Goal: Task Accomplishment & Management: Complete application form

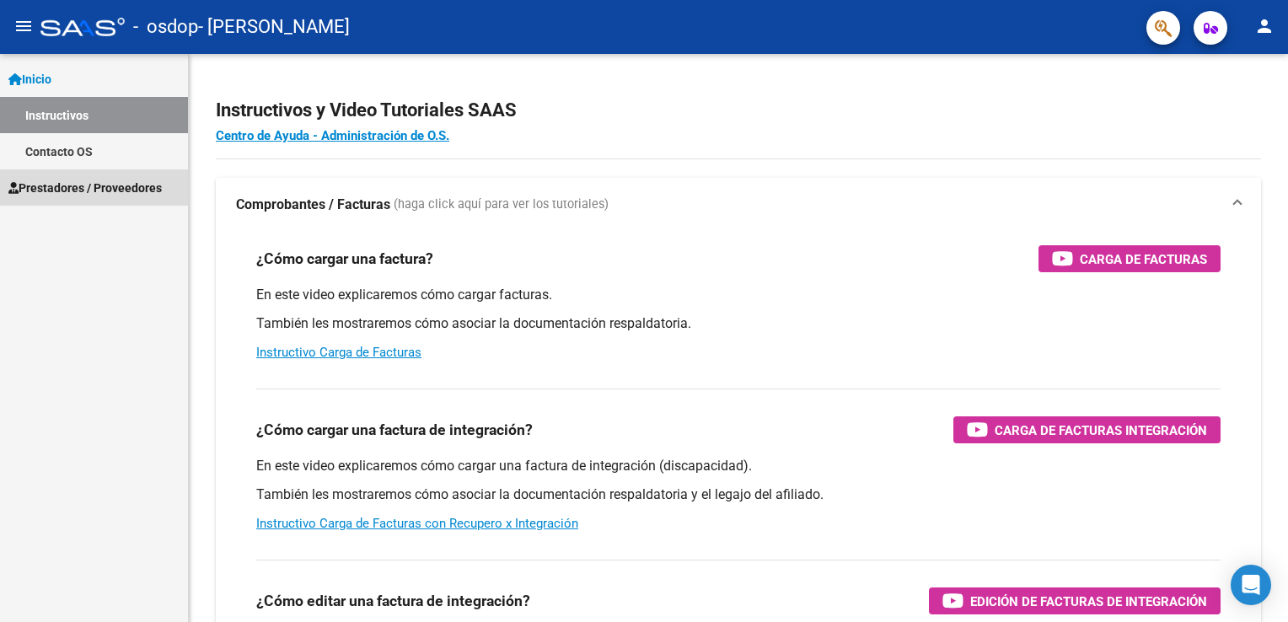
click at [76, 196] on span "Prestadores / Proveedores" at bounding box center [84, 188] width 153 height 19
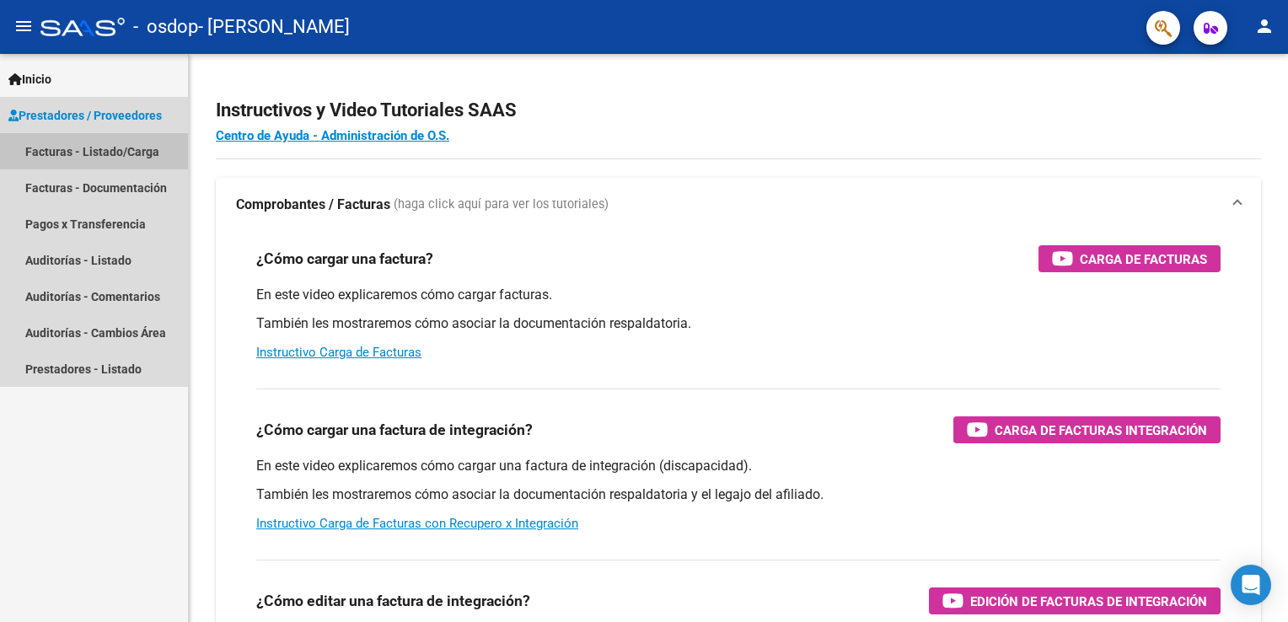
click at [108, 149] on link "Facturas - Listado/Carga" at bounding box center [94, 151] width 188 height 36
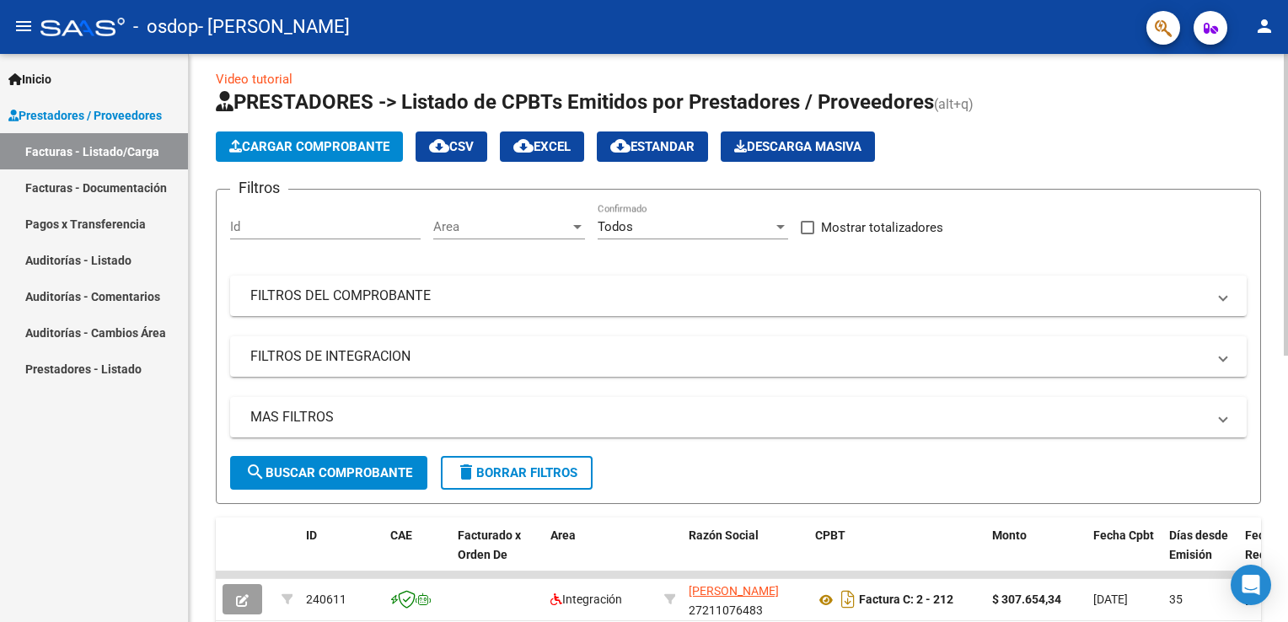
scroll to position [84, 0]
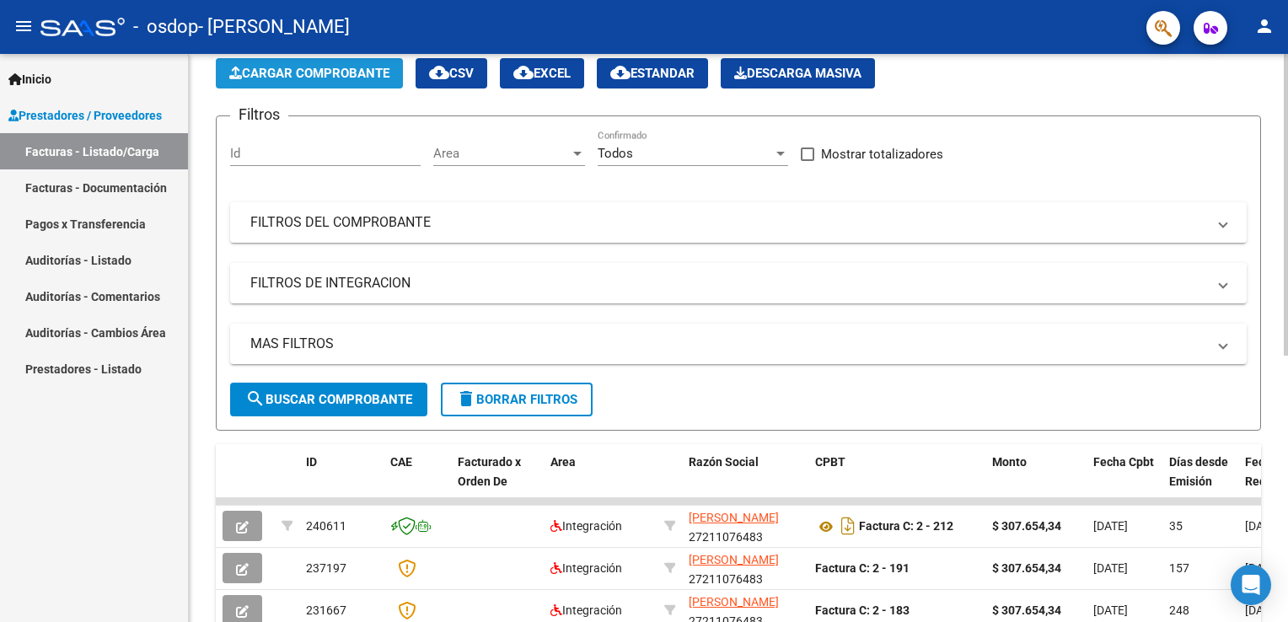
click at [307, 75] on span "Cargar Comprobante" at bounding box center [309, 73] width 160 height 15
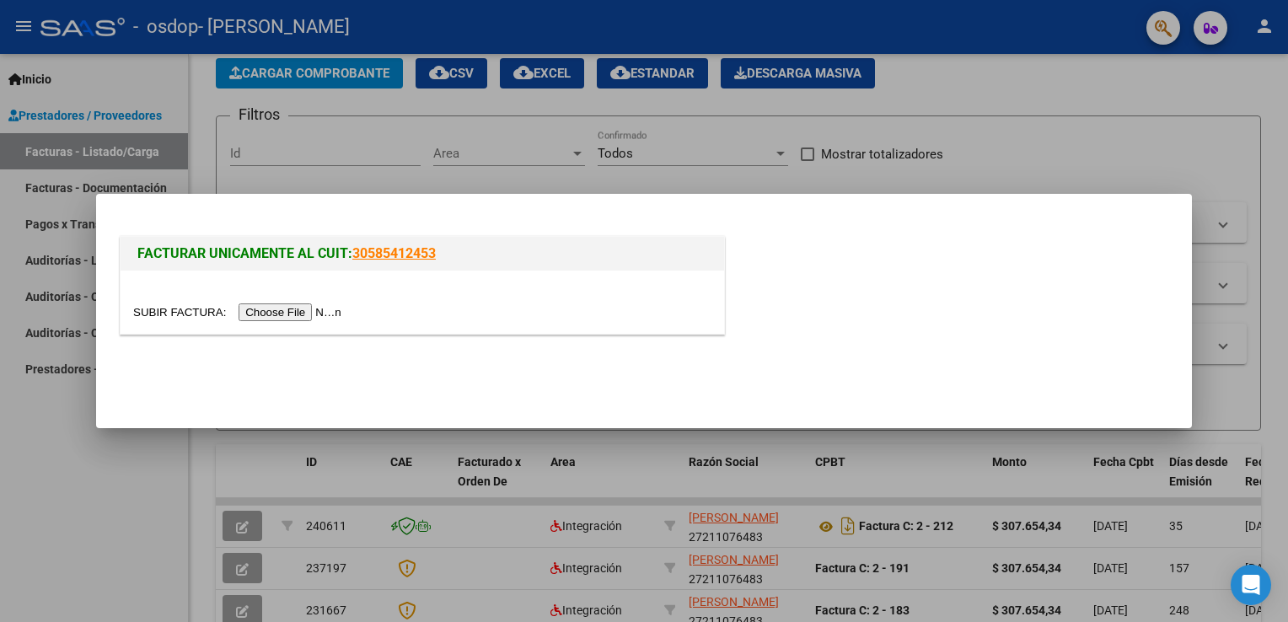
click at [293, 313] on input "file" at bounding box center [239, 312] width 213 height 18
click at [277, 309] on input "file" at bounding box center [239, 312] width 213 height 18
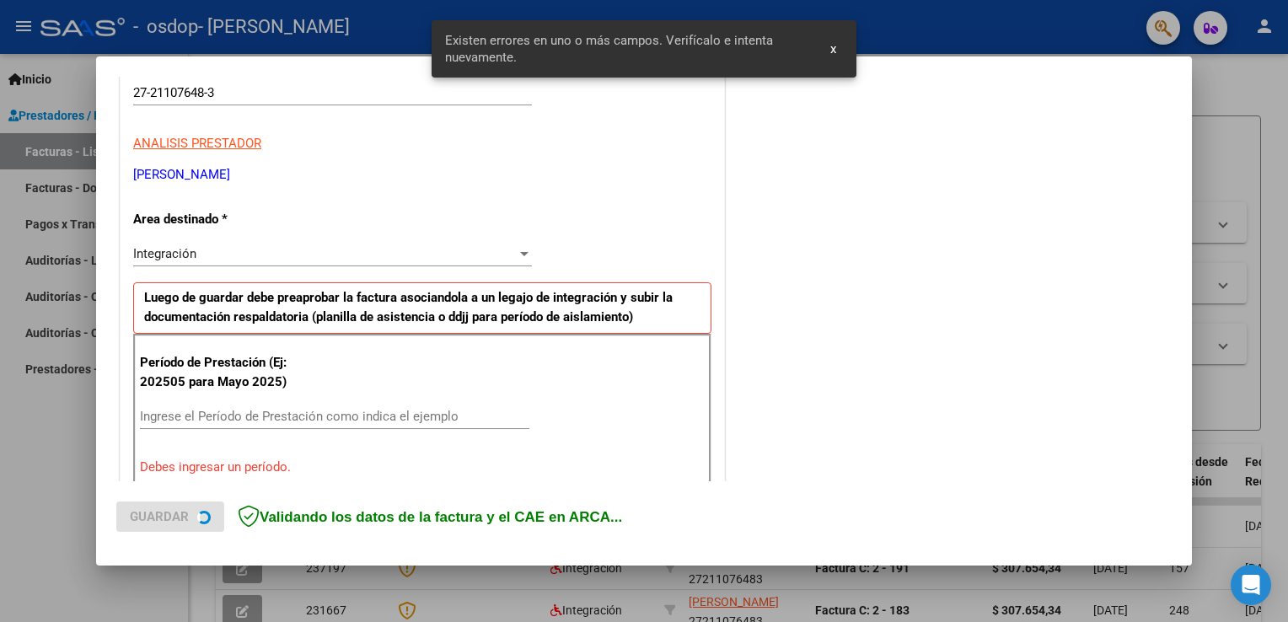
scroll to position [351, 0]
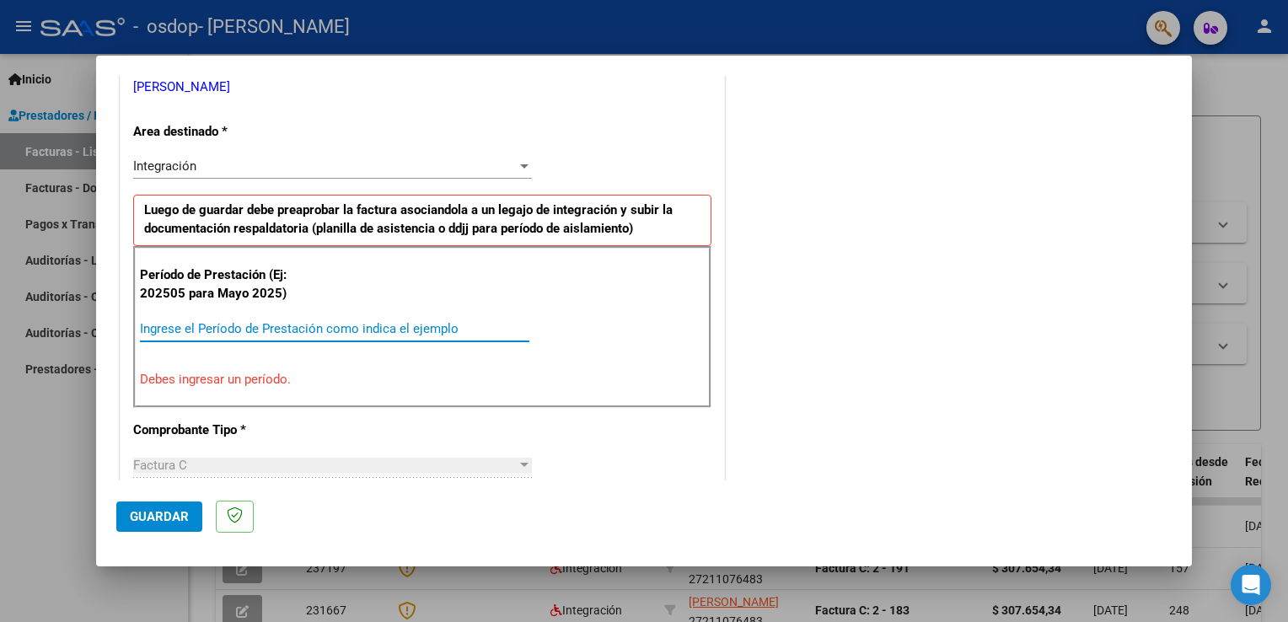
click at [190, 327] on input "Ingrese el Período de Prestación como indica el ejemplo" at bounding box center [334, 328] width 389 height 15
type input "-1"
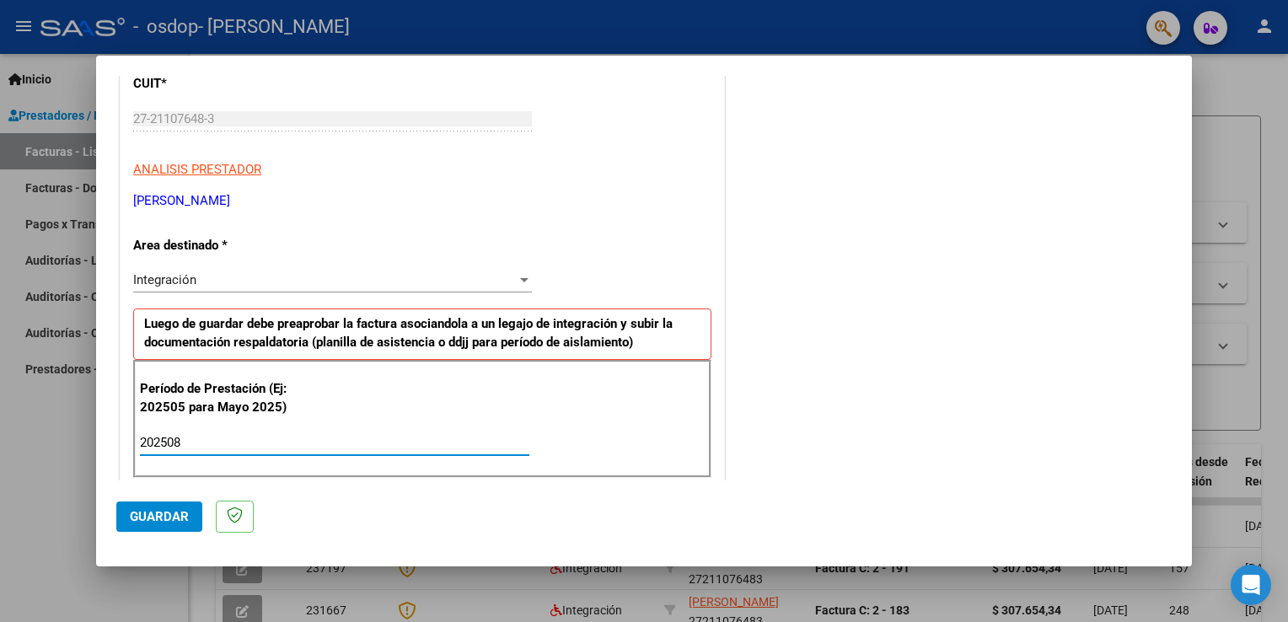
scroll to position [233, 0]
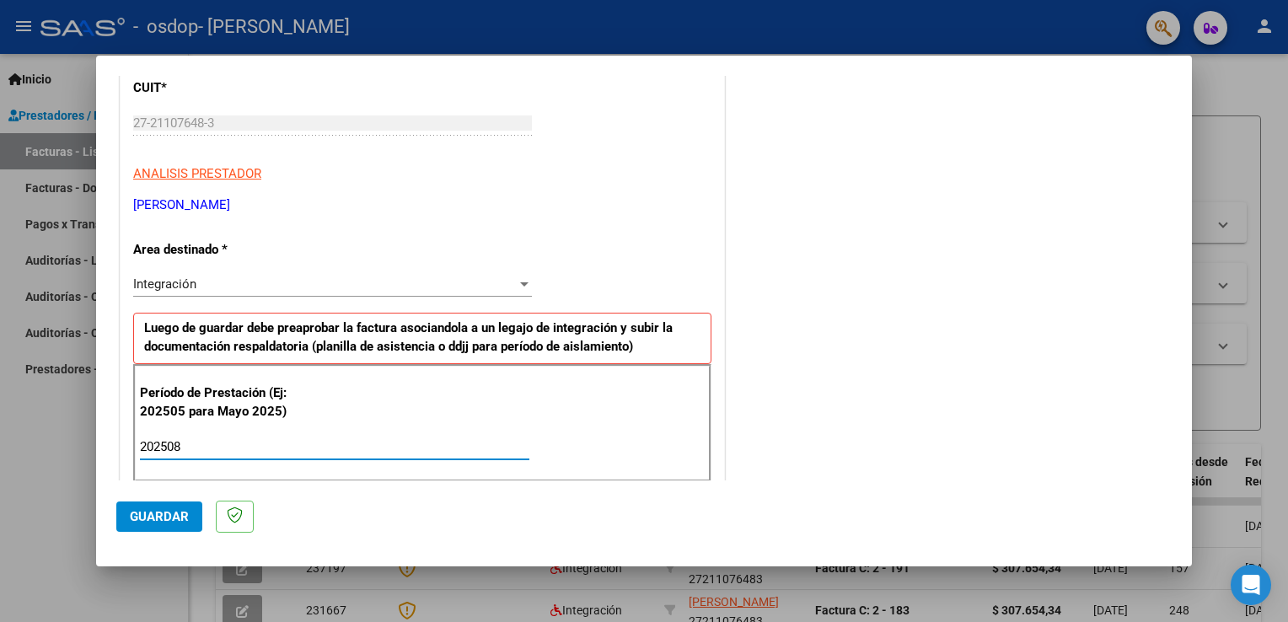
type input "202508"
click at [520, 282] on div at bounding box center [524, 284] width 8 height 4
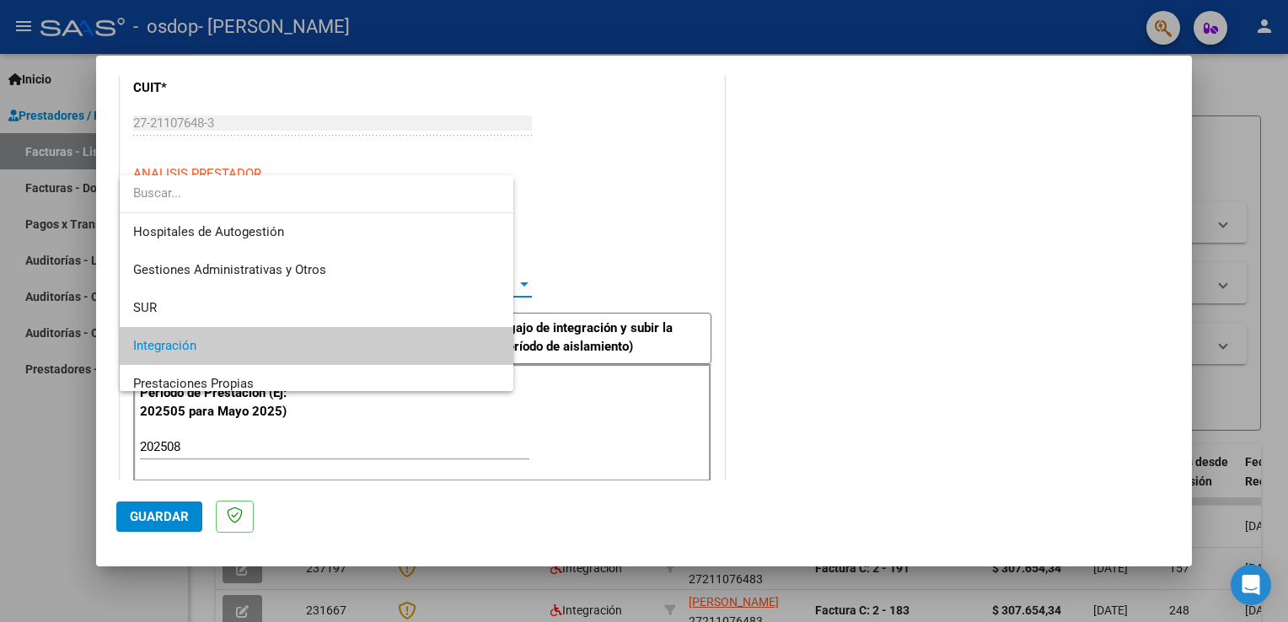
scroll to position [62, 0]
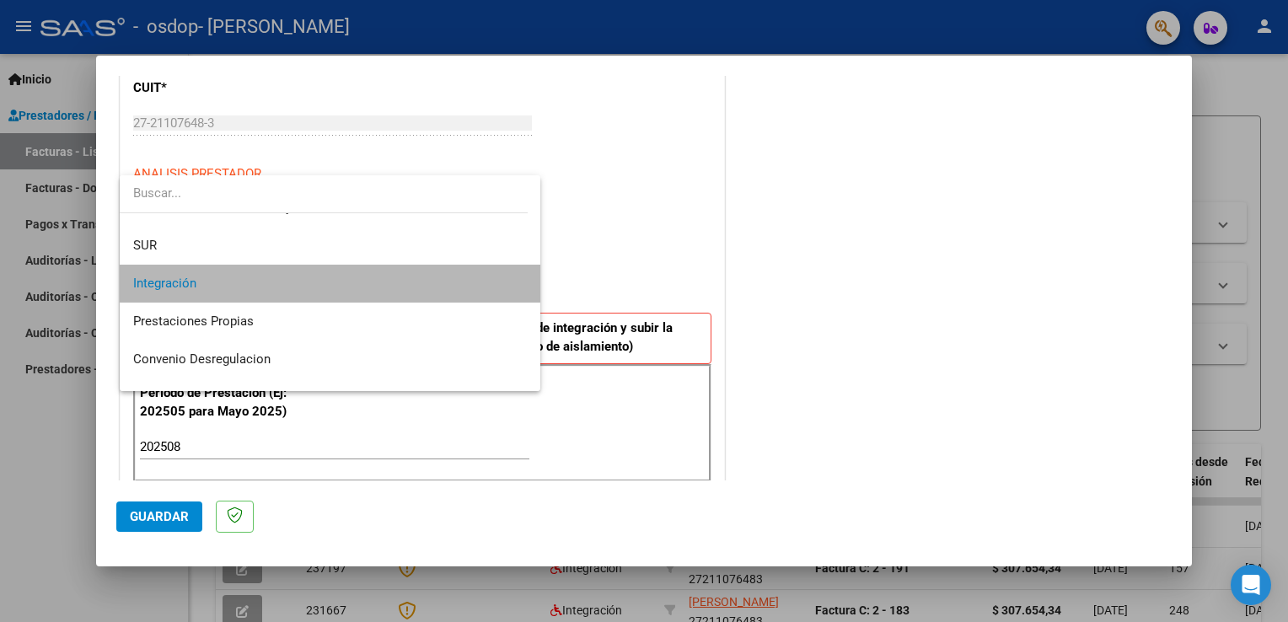
click at [399, 281] on span "Integración" at bounding box center [330, 284] width 394 height 38
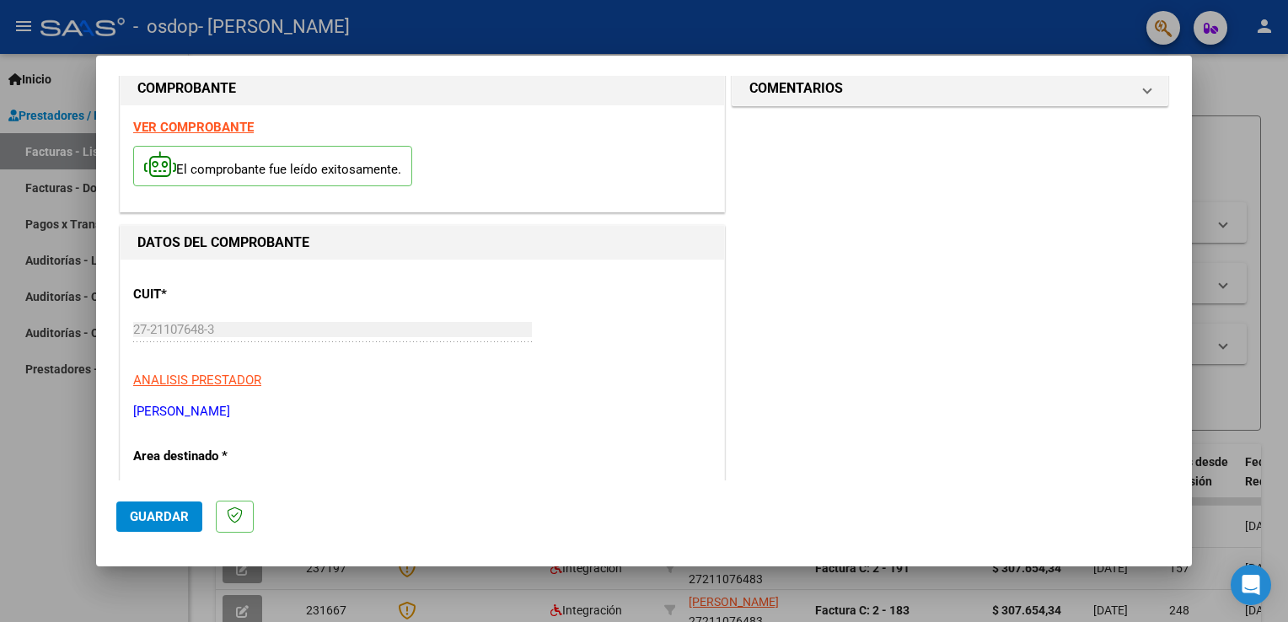
scroll to position [0, 0]
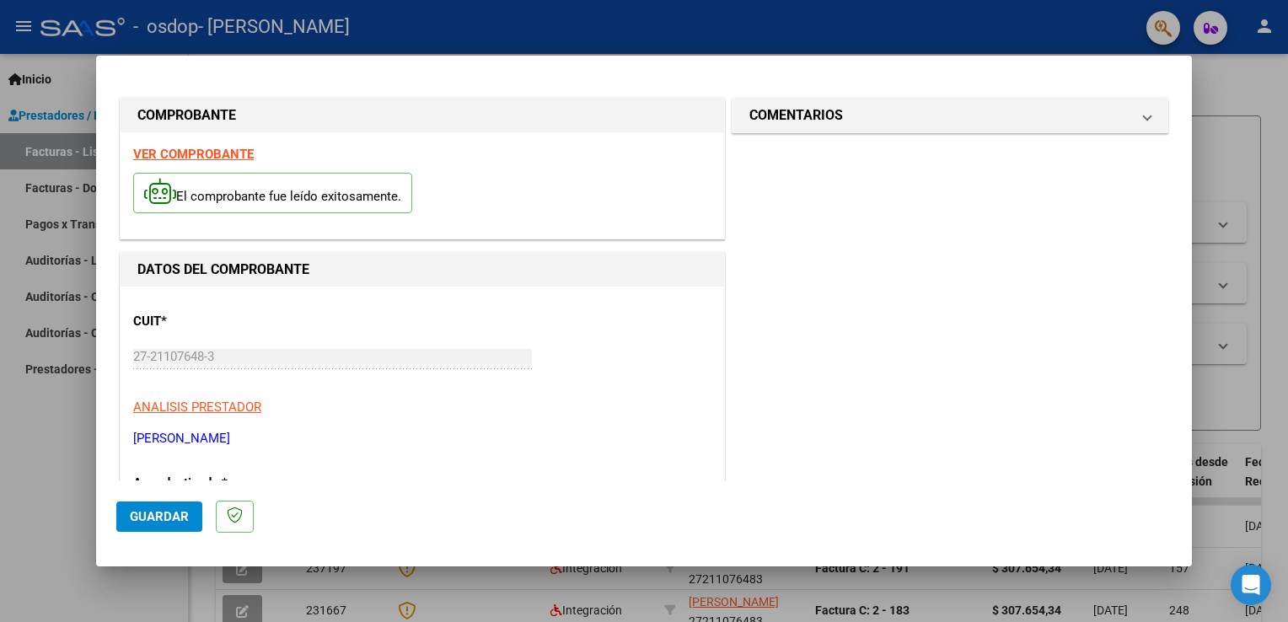
click at [223, 150] on strong "VER COMPROBANTE" at bounding box center [193, 154] width 120 height 15
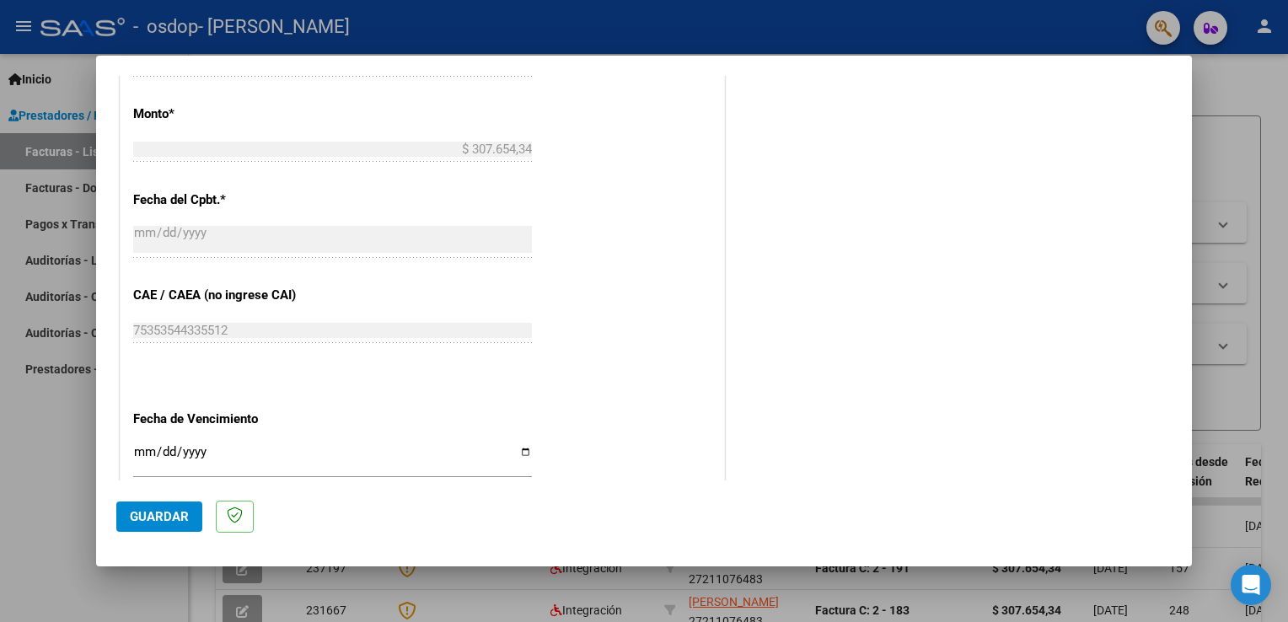
scroll to position [927, 0]
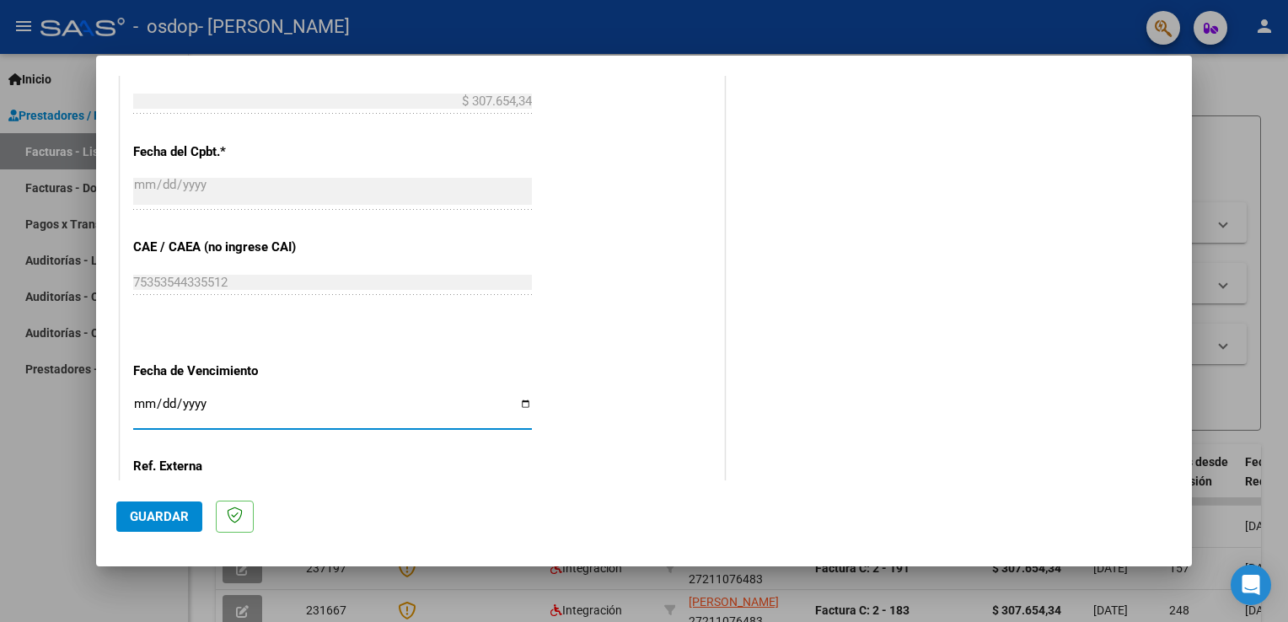
click at [522, 403] on input "Ingresar la fecha" at bounding box center [332, 410] width 399 height 27
type input "[DATE]"
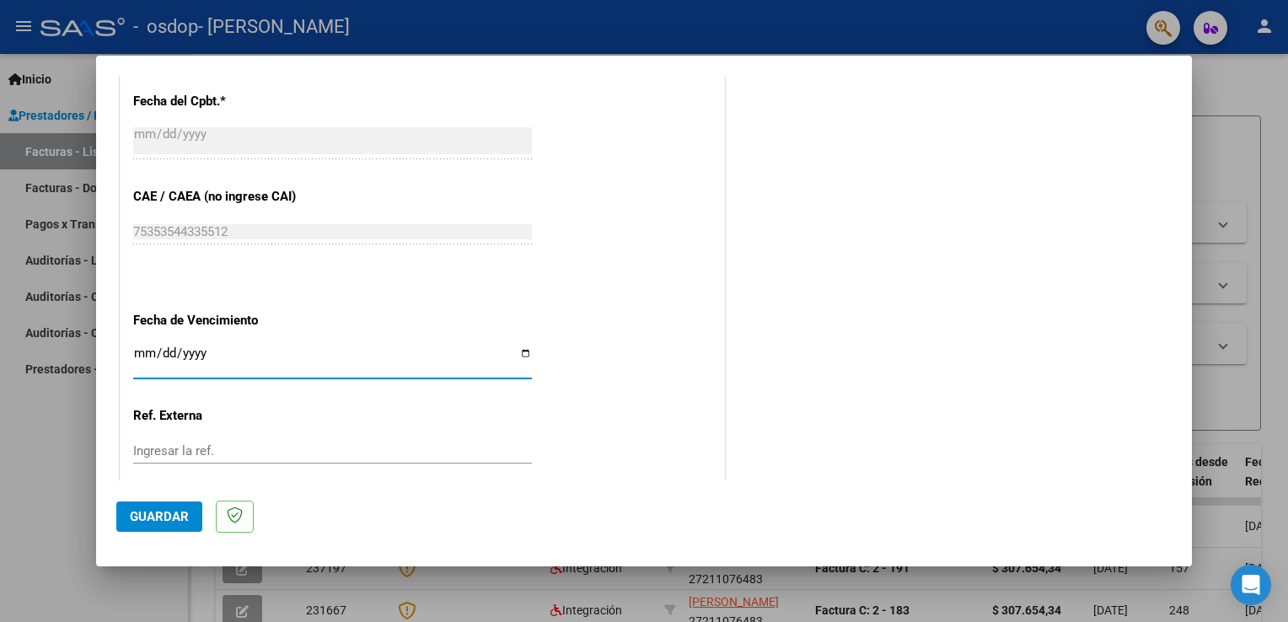
scroll to position [1076, 0]
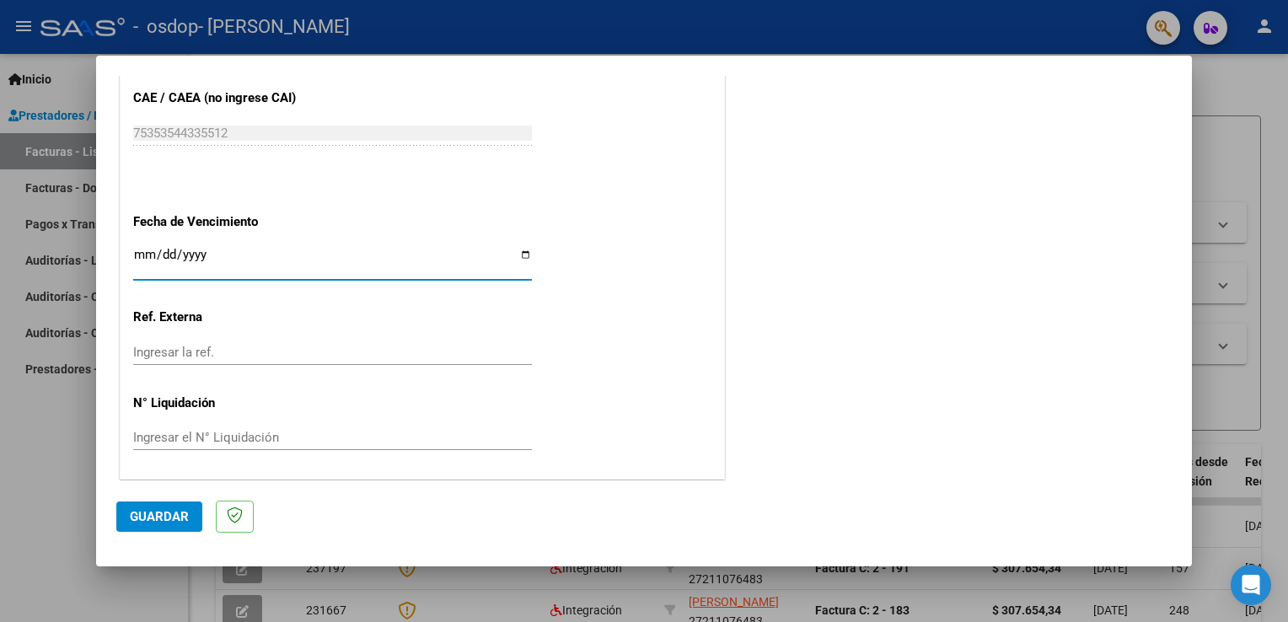
click at [146, 511] on span "Guardar" at bounding box center [159, 516] width 59 height 15
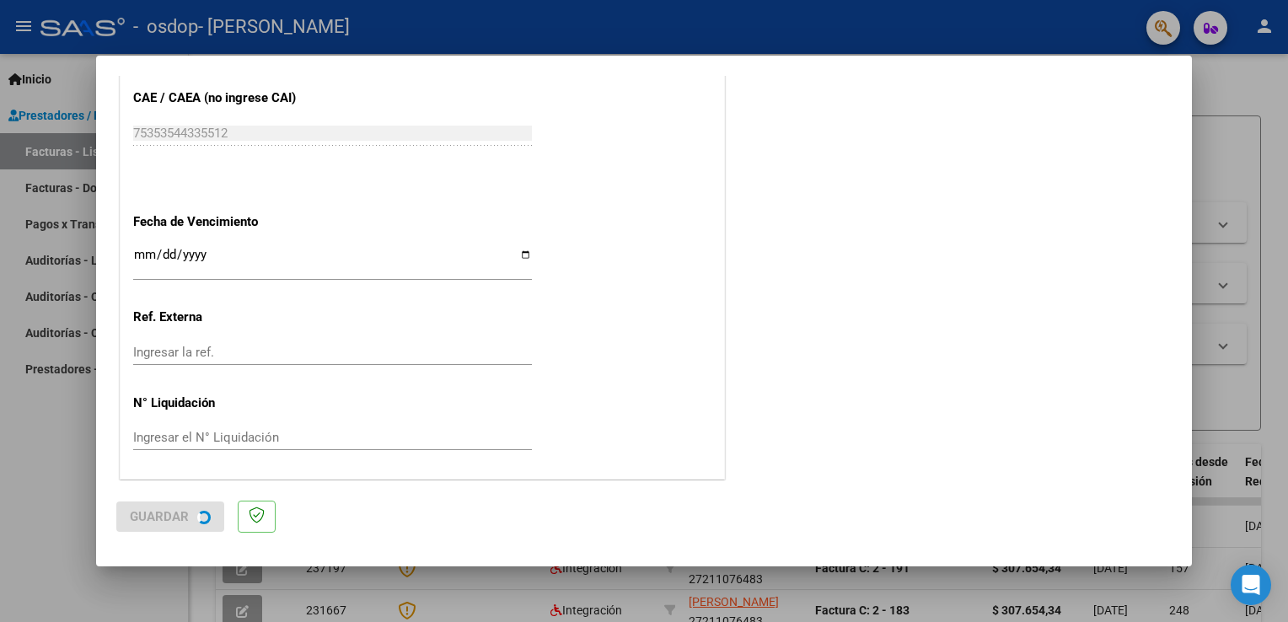
scroll to position [0, 0]
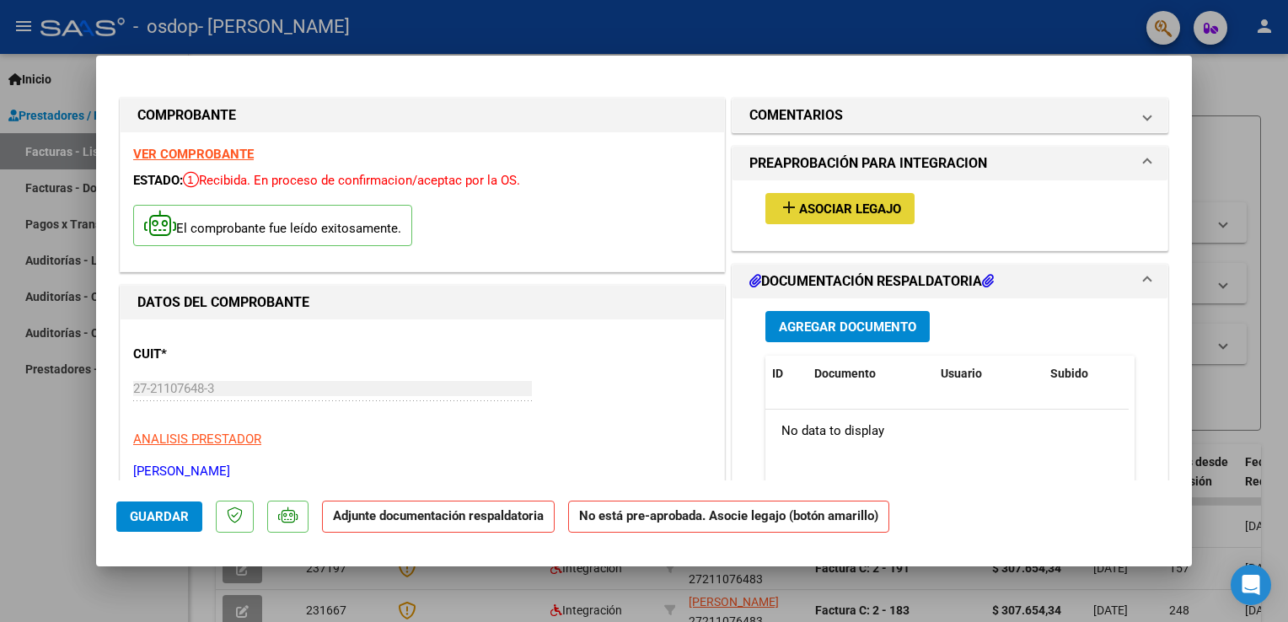
click at [833, 207] on span "Asociar Legajo" at bounding box center [850, 208] width 102 height 15
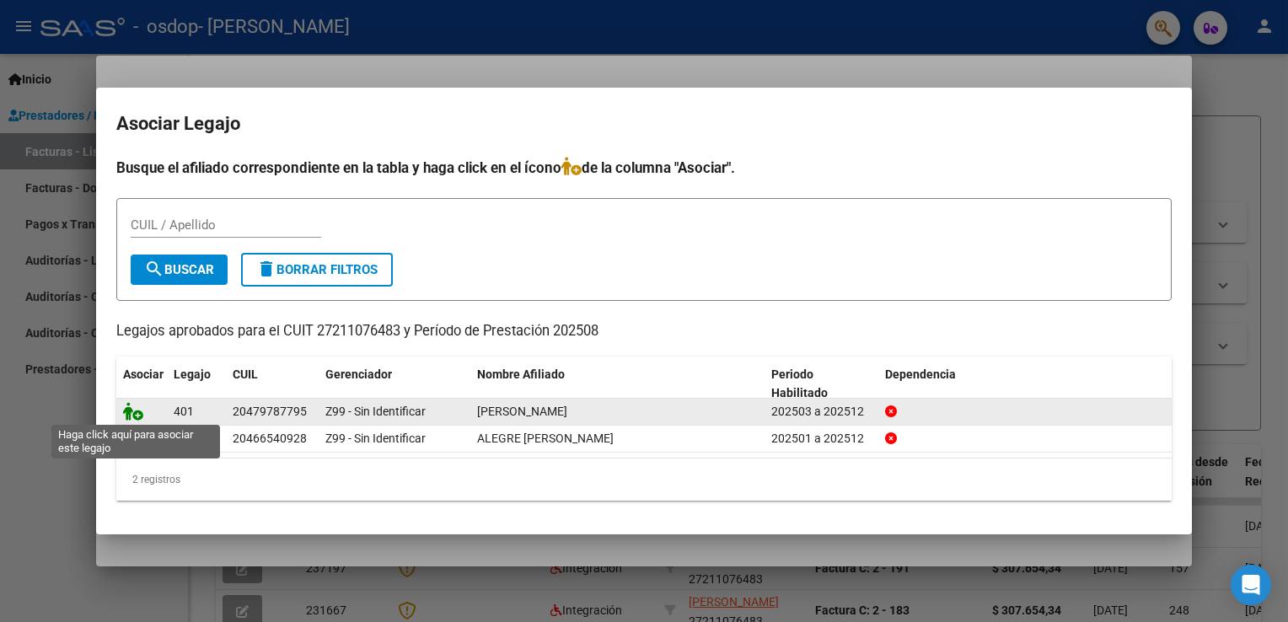
click at [135, 413] on icon at bounding box center [133, 411] width 20 height 19
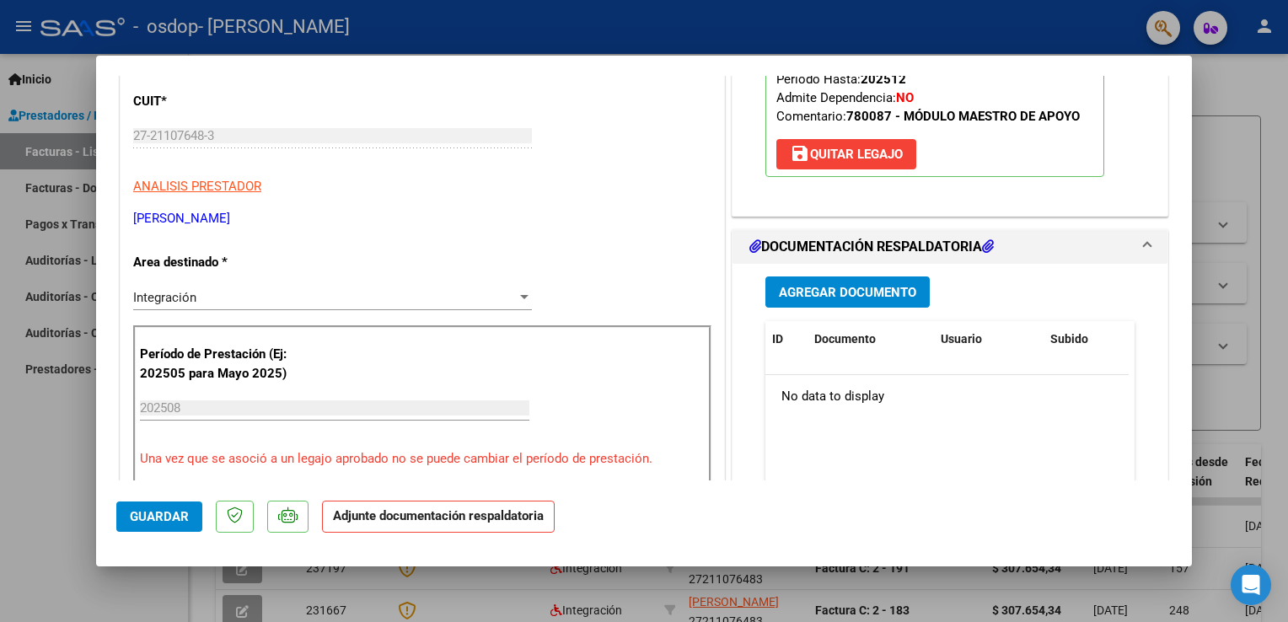
scroll to position [421, 0]
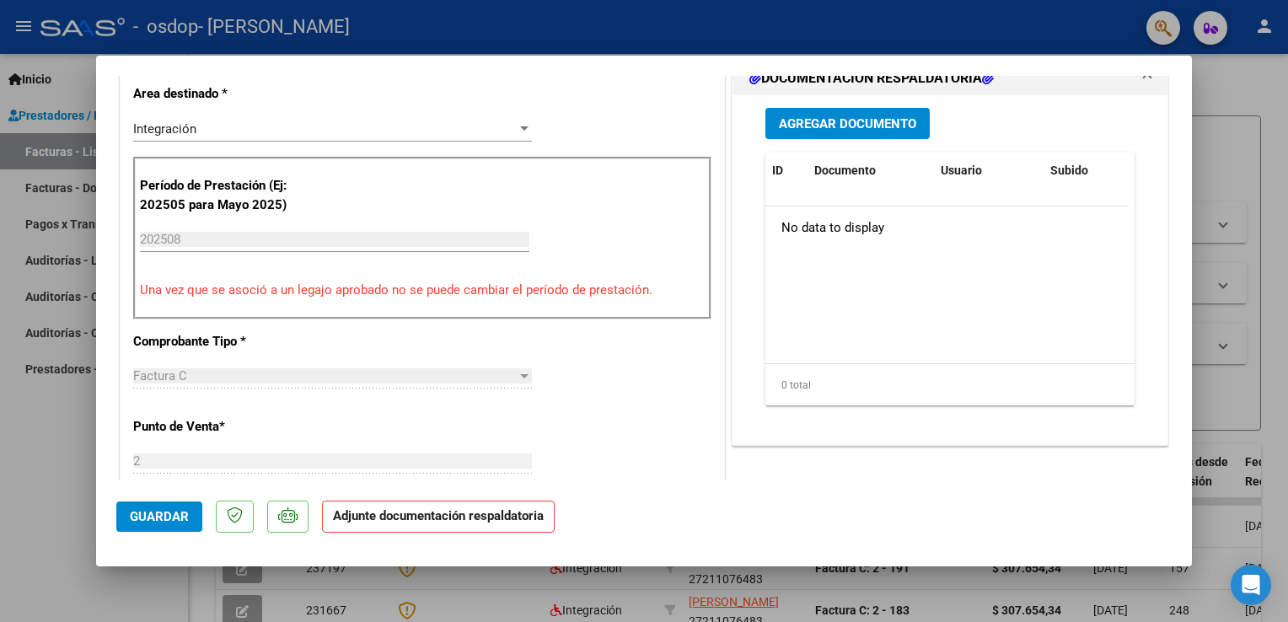
click at [205, 238] on input "202508" at bounding box center [334, 239] width 389 height 15
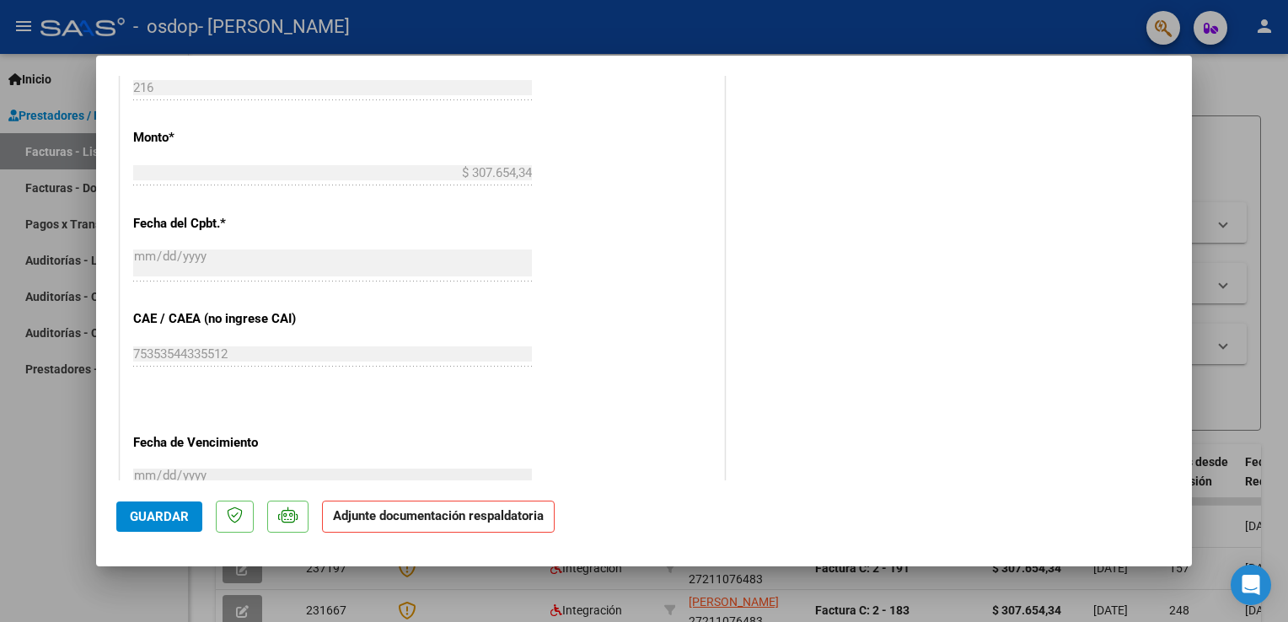
scroll to position [1095, 0]
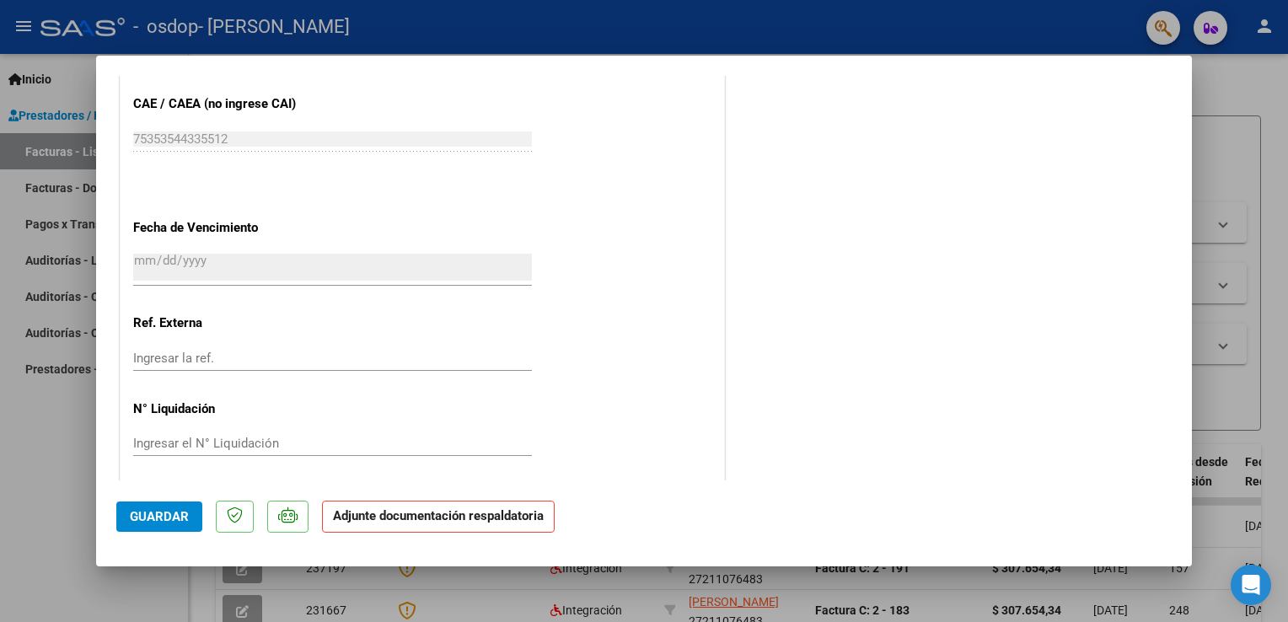
click at [435, 521] on strong "Adjunte documentación respaldatoria" at bounding box center [438, 515] width 211 height 15
click at [157, 517] on span "Guardar" at bounding box center [159, 516] width 59 height 15
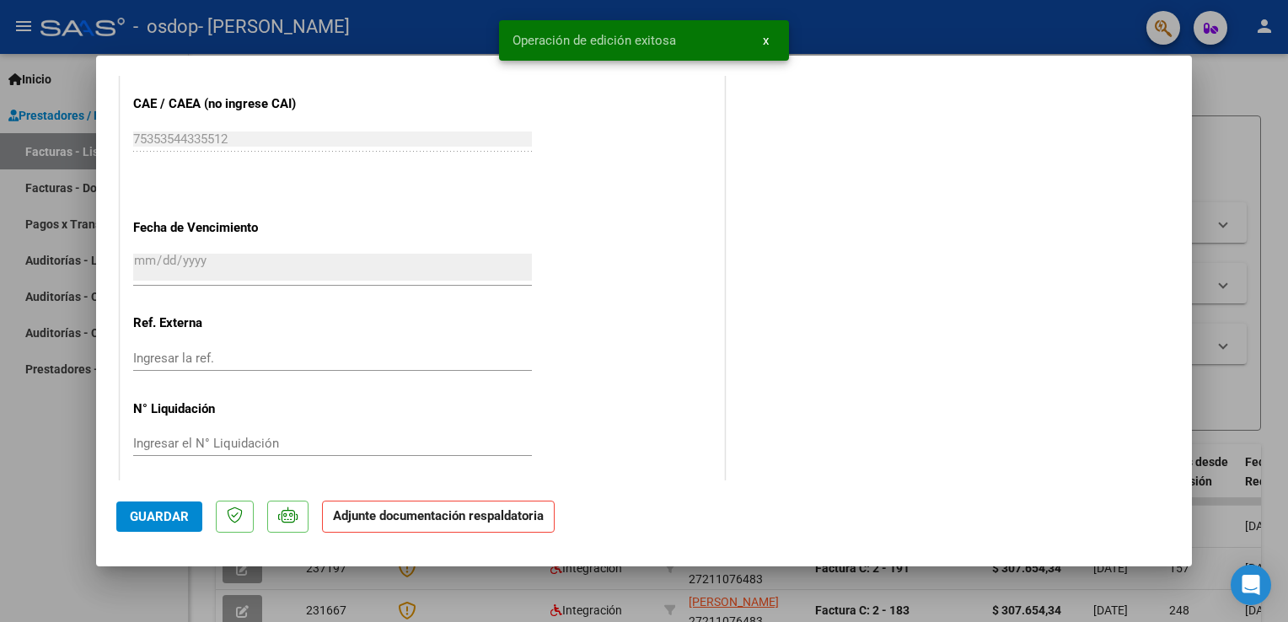
scroll to position [1011, 0]
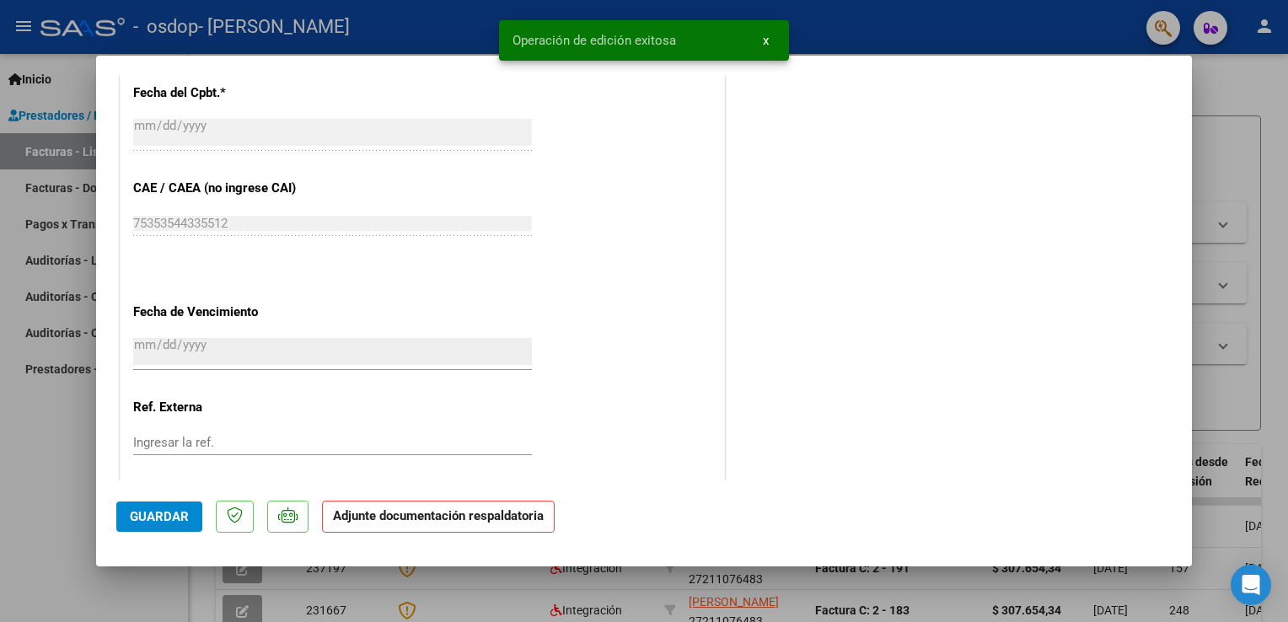
click at [442, 525] on p "Adjunte documentación respaldatoria" at bounding box center [438, 517] width 233 height 33
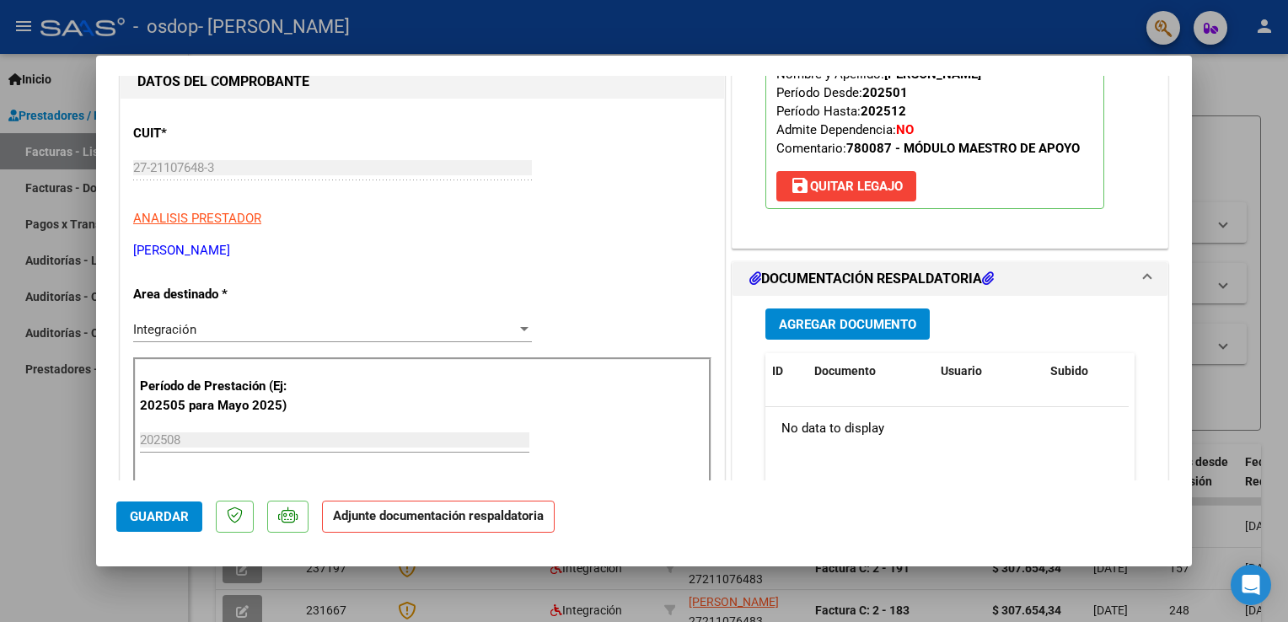
scroll to position [91, 0]
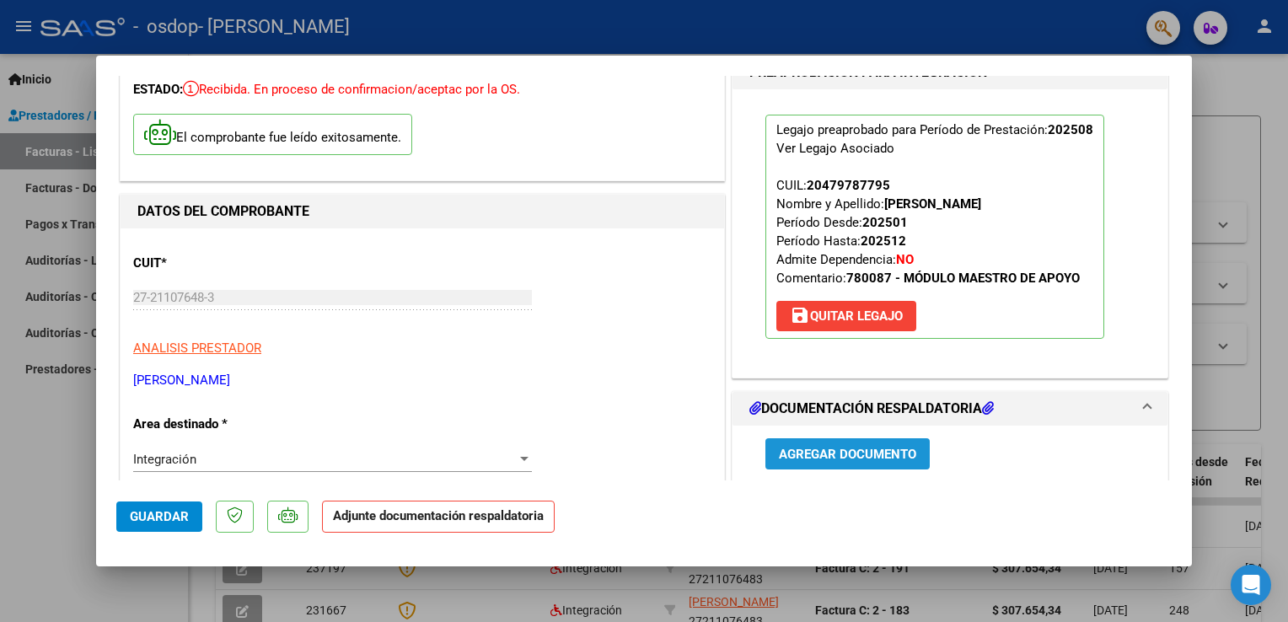
click at [815, 450] on span "Agregar Documento" at bounding box center [847, 454] width 137 height 15
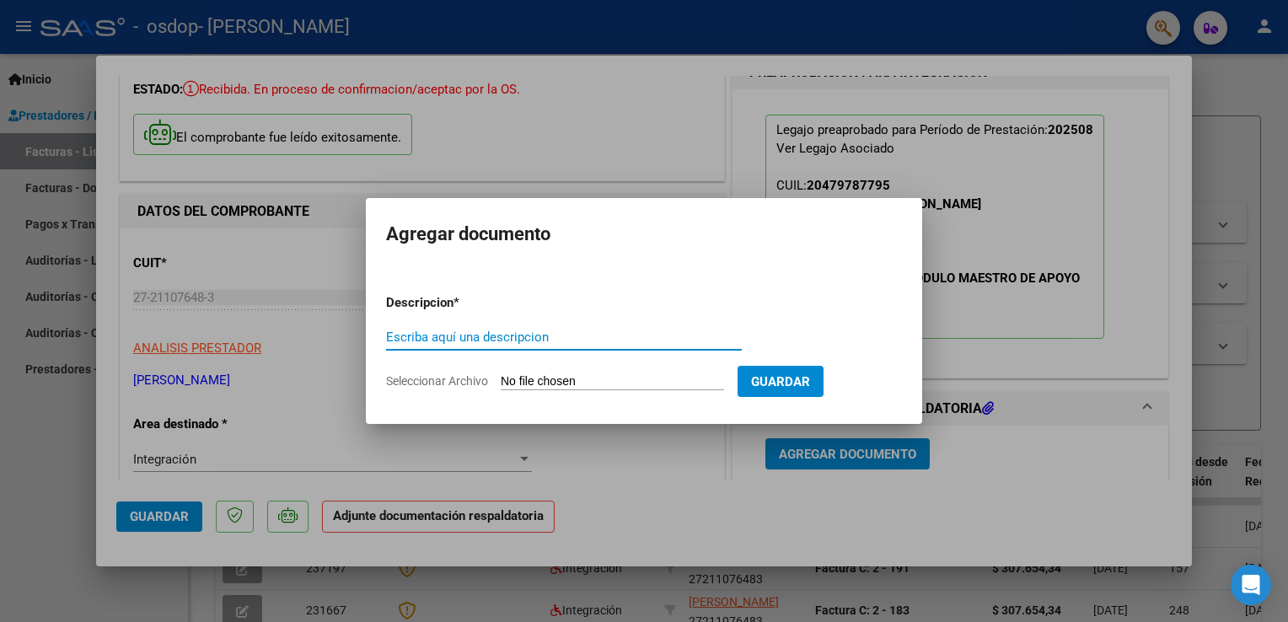
click at [448, 335] on input "Escriba aquí una descripcion" at bounding box center [564, 336] width 356 height 15
type input "a"
click at [1055, 449] on div at bounding box center [644, 311] width 1288 height 622
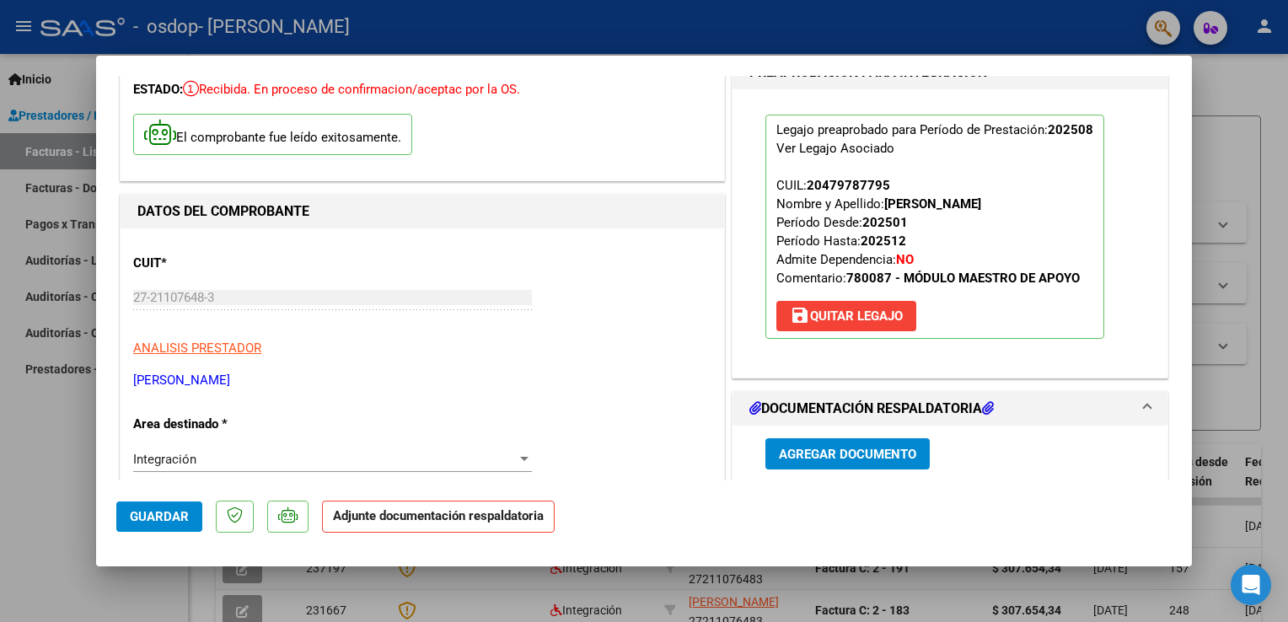
click at [983, 404] on icon at bounding box center [988, 407] width 12 height 13
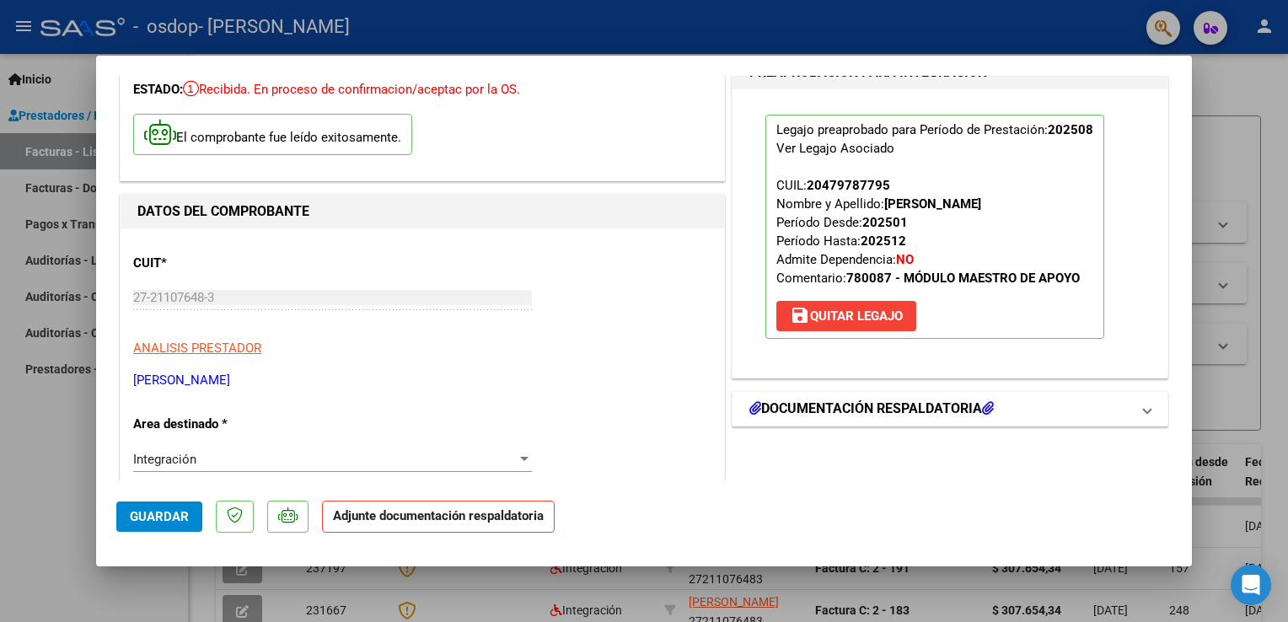
click at [954, 407] on h1 "DOCUMENTACIÓN RESPALDATORIA" at bounding box center [871, 409] width 244 height 20
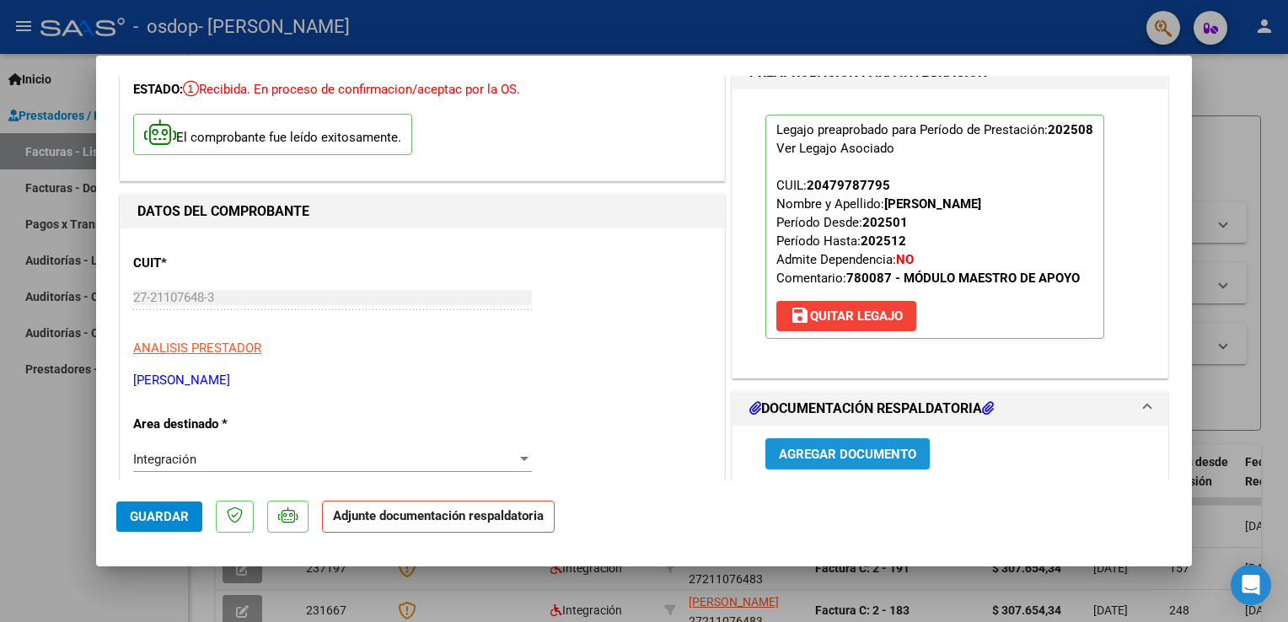
click at [849, 451] on span "Agregar Documento" at bounding box center [847, 454] width 137 height 15
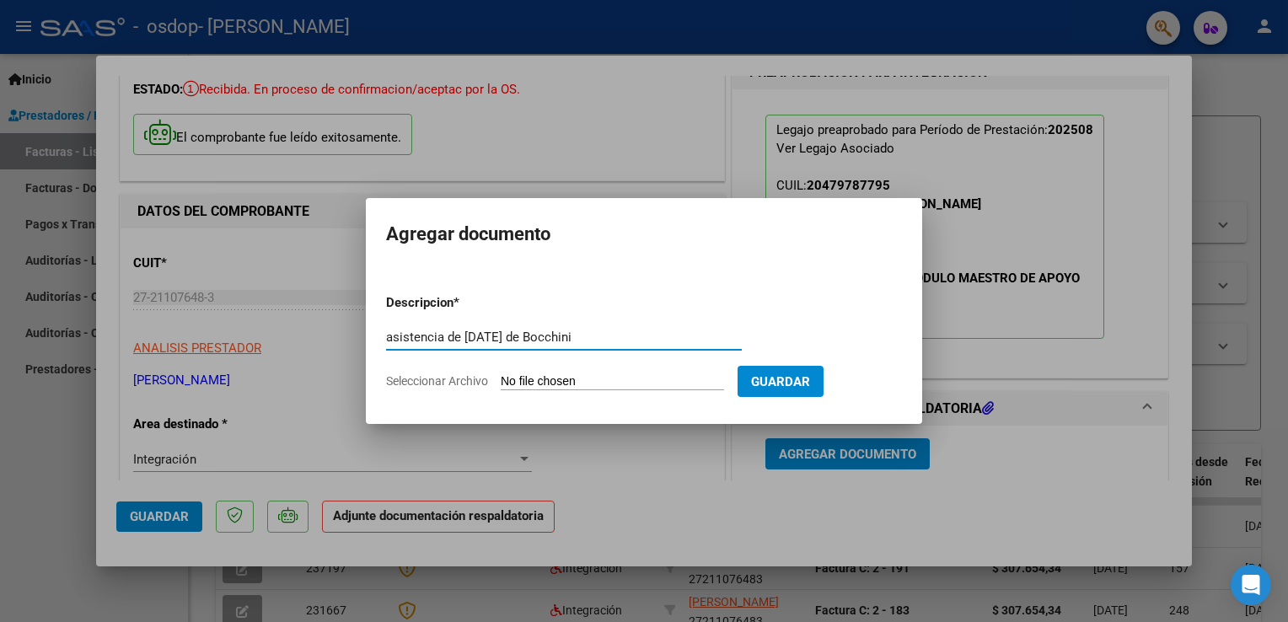
type input "asistencia de [DATE] de Bocchini"
click at [581, 377] on input "Seleccionar Archivo" at bounding box center [612, 382] width 223 height 16
click at [651, 382] on input "Seleccionar Archivo" at bounding box center [612, 382] width 223 height 16
type input "C:\fakepath\asistencia de [DATE] de Bocchini.pdf"
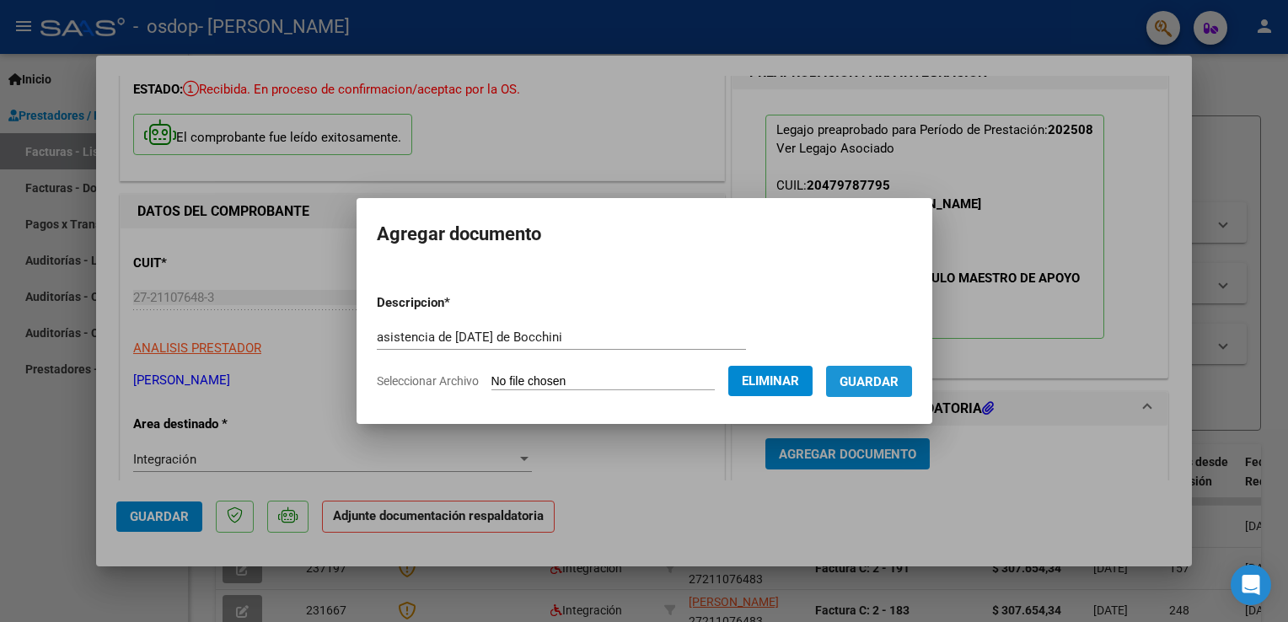
click at [873, 386] on span "Guardar" at bounding box center [868, 381] width 59 height 15
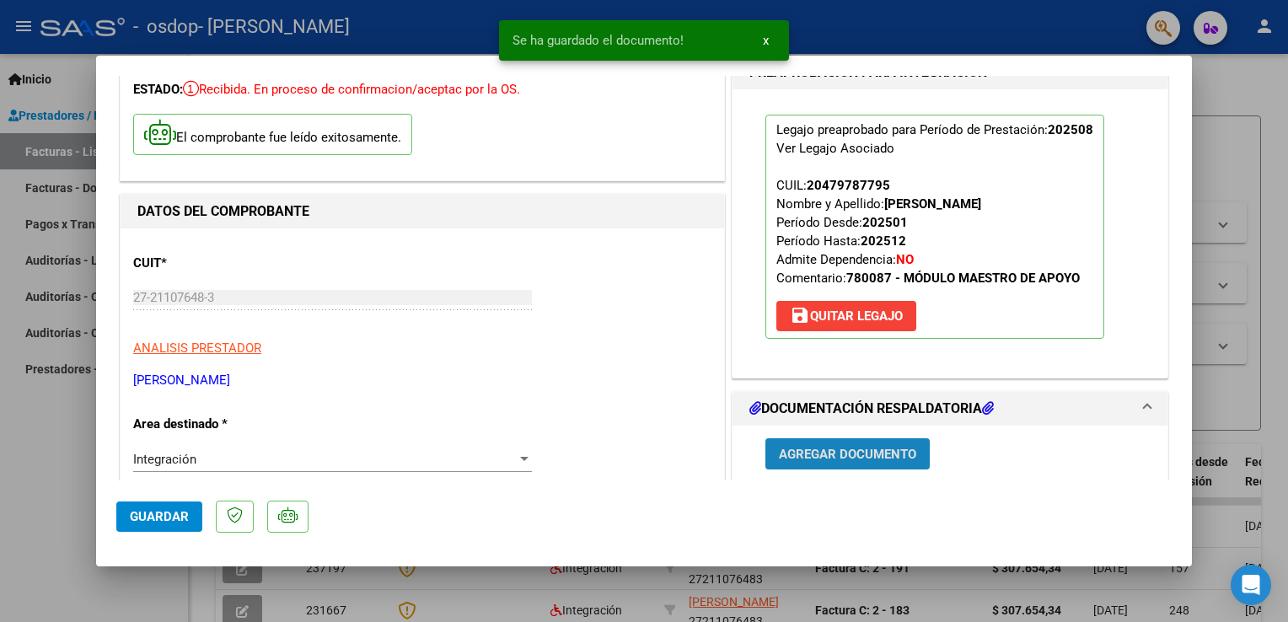
click at [893, 453] on span "Agregar Documento" at bounding box center [847, 454] width 137 height 15
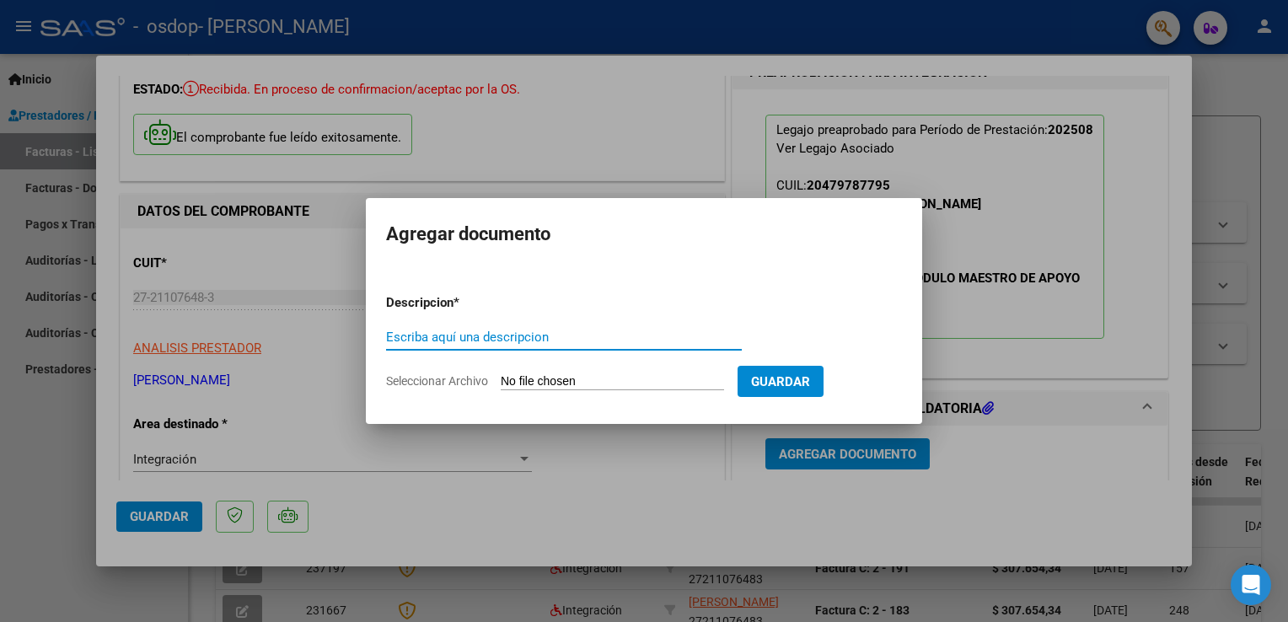
click at [498, 331] on input "Escriba aquí una descripcion" at bounding box center [564, 336] width 356 height 15
type input "Autorizacion de Bocchini"
click at [581, 376] on input "Seleccionar Archivo" at bounding box center [612, 382] width 223 height 16
type input "C:\fakepath\autorización de [PERSON_NAME] .pdf"
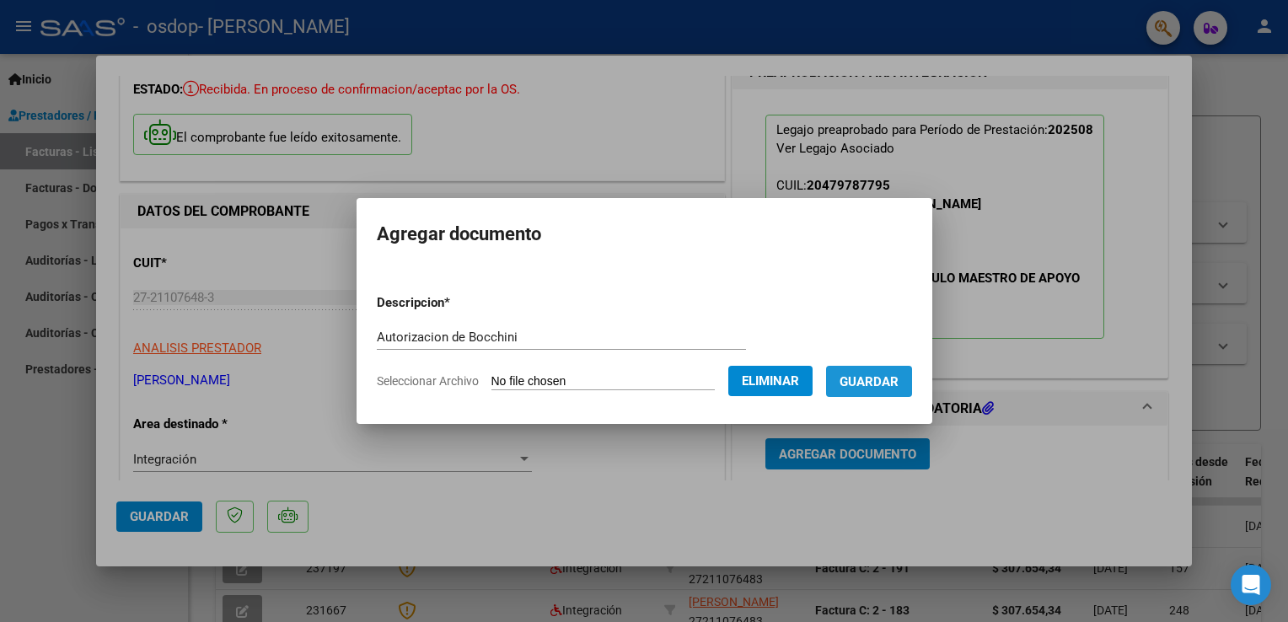
click at [871, 386] on span "Guardar" at bounding box center [868, 381] width 59 height 15
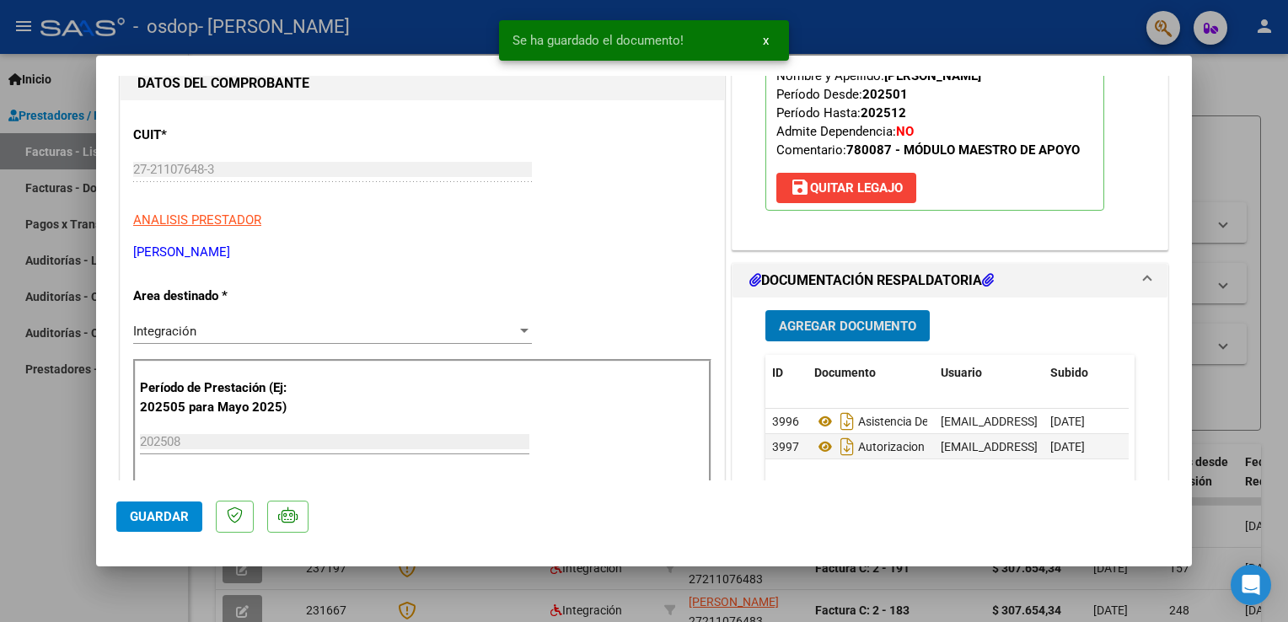
scroll to position [260, 0]
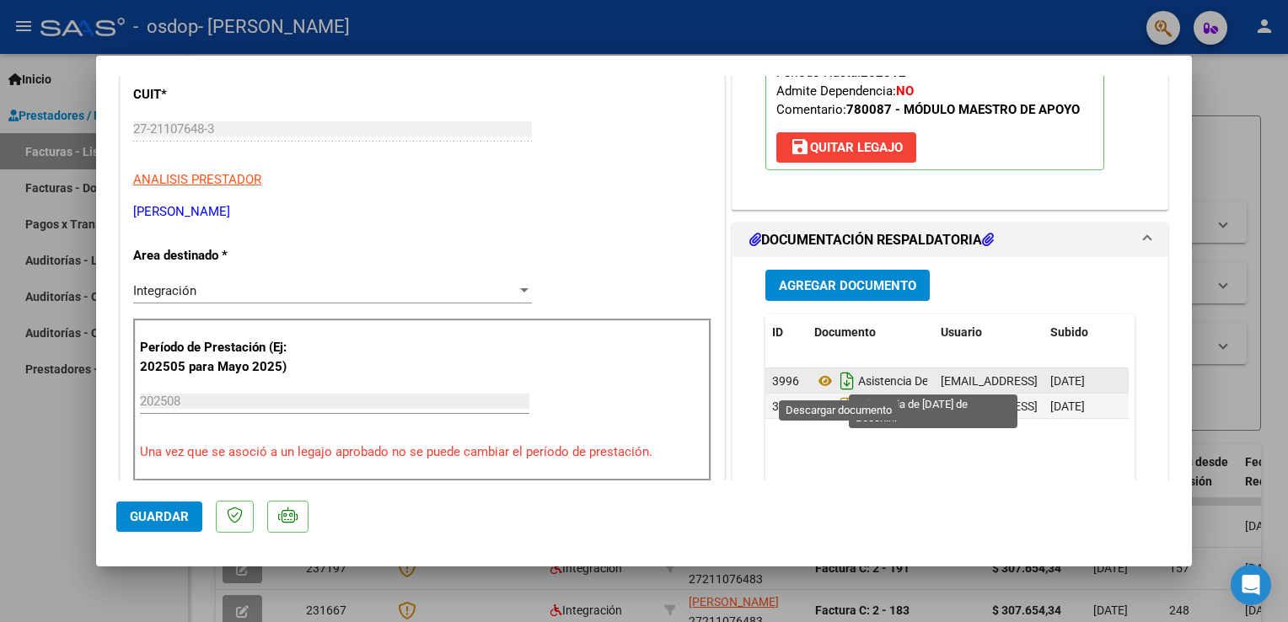
click at [836, 378] on icon "Descargar documento" at bounding box center [847, 380] width 22 height 27
click at [837, 381] on icon "Descargar documento" at bounding box center [847, 380] width 22 height 27
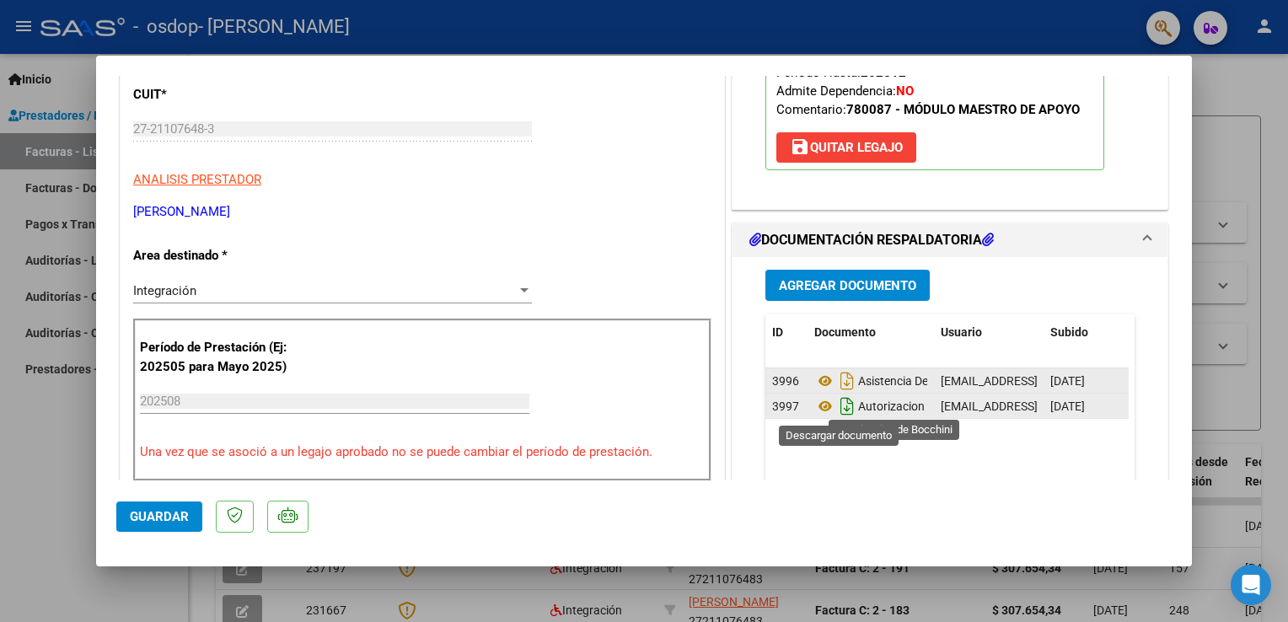
click at [836, 405] on icon "Descargar documento" at bounding box center [847, 406] width 22 height 27
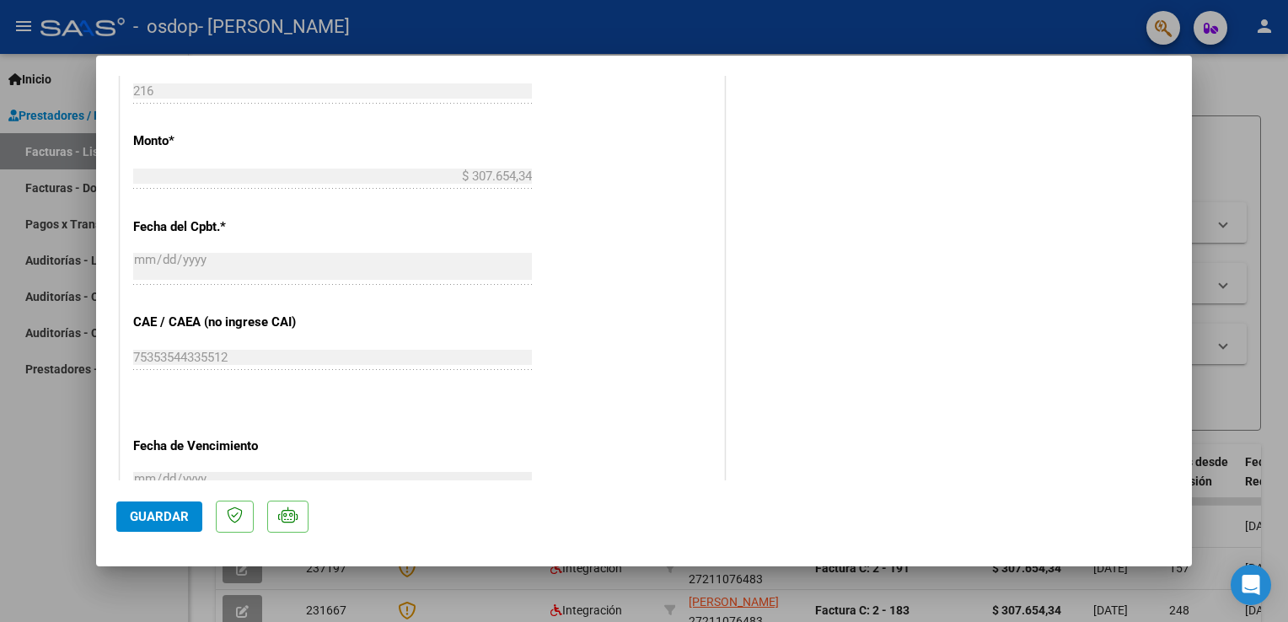
scroll to position [1095, 0]
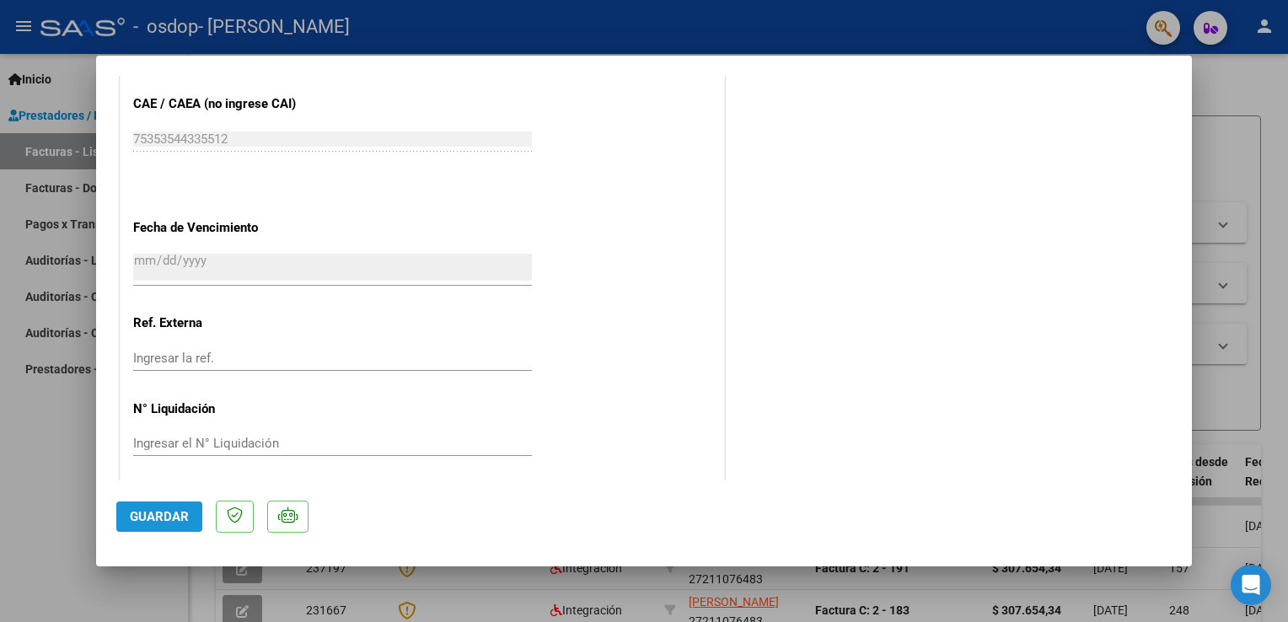
click at [151, 514] on span "Guardar" at bounding box center [159, 516] width 59 height 15
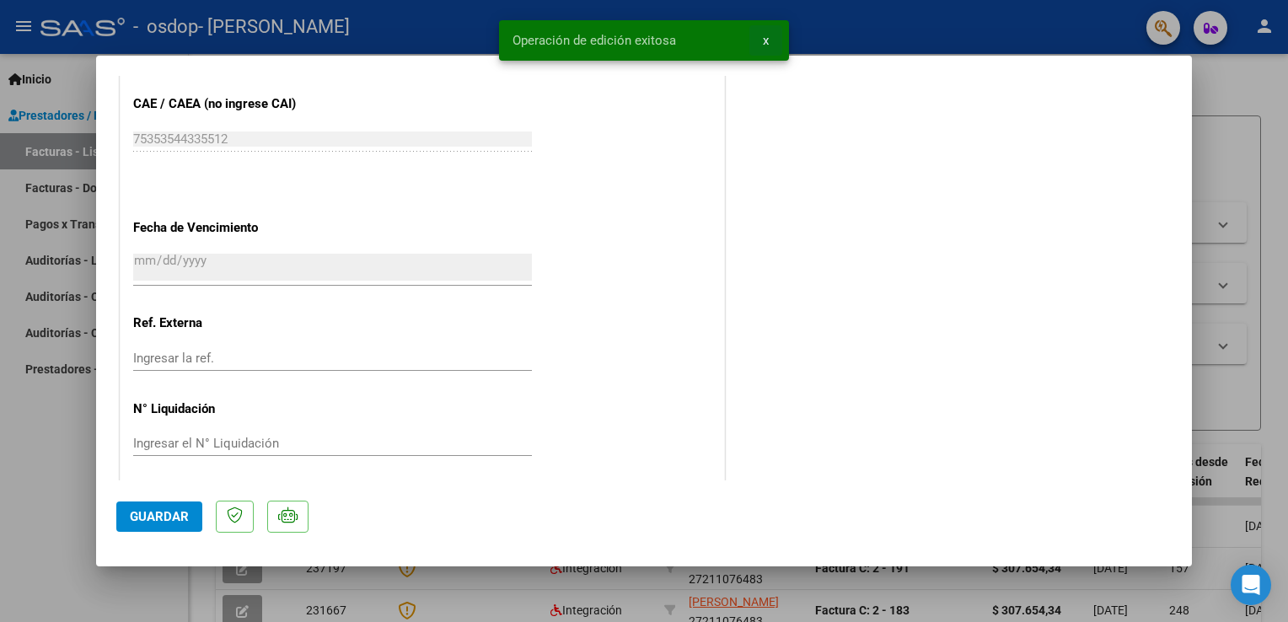
click at [769, 42] on button "x" at bounding box center [765, 40] width 33 height 30
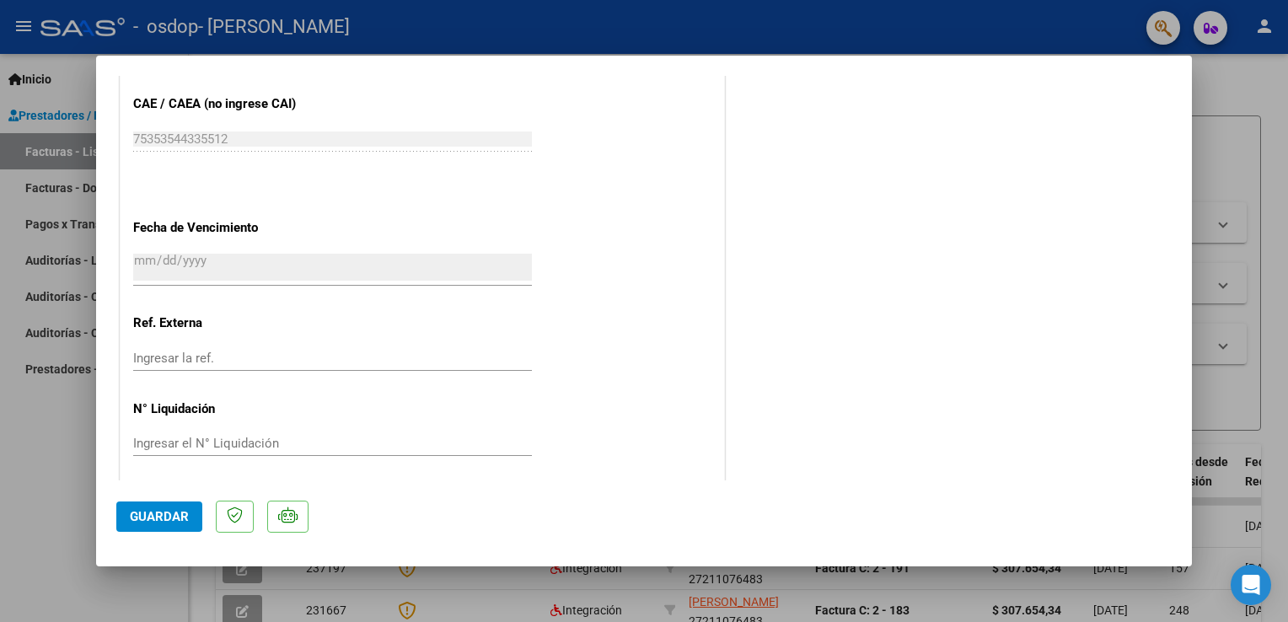
click at [1247, 76] on div at bounding box center [644, 311] width 1288 height 622
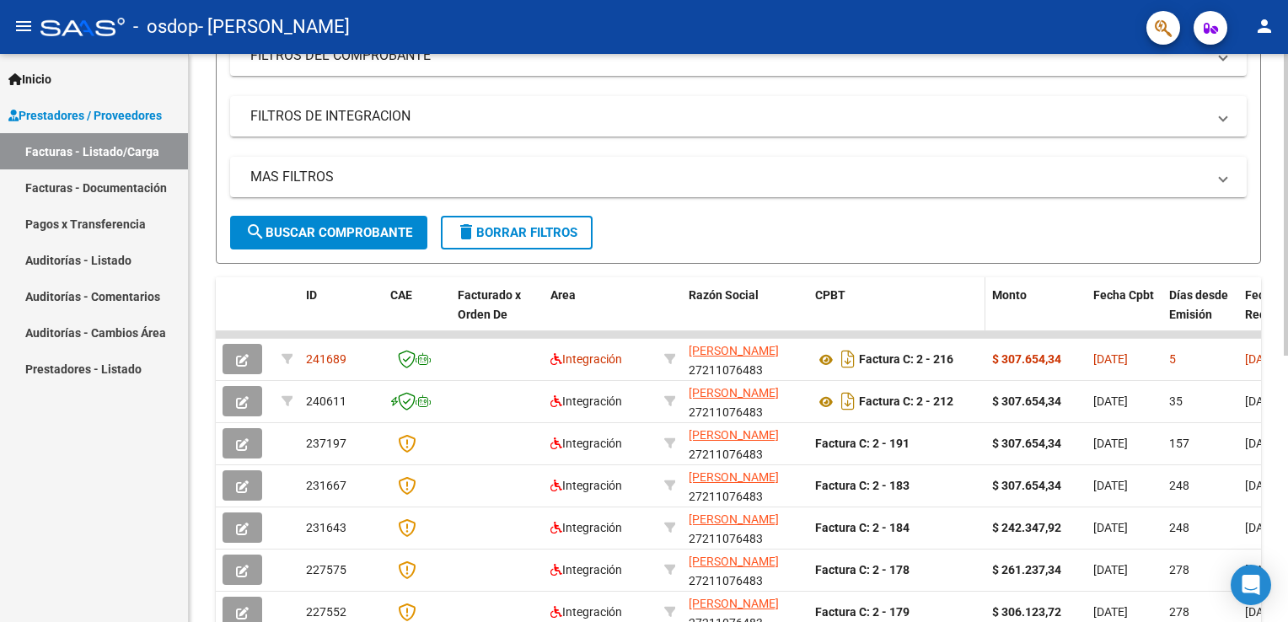
scroll to position [253, 0]
drag, startPoint x: 1004, startPoint y: 332, endPoint x: 1132, endPoint y: 332, distance: 127.2
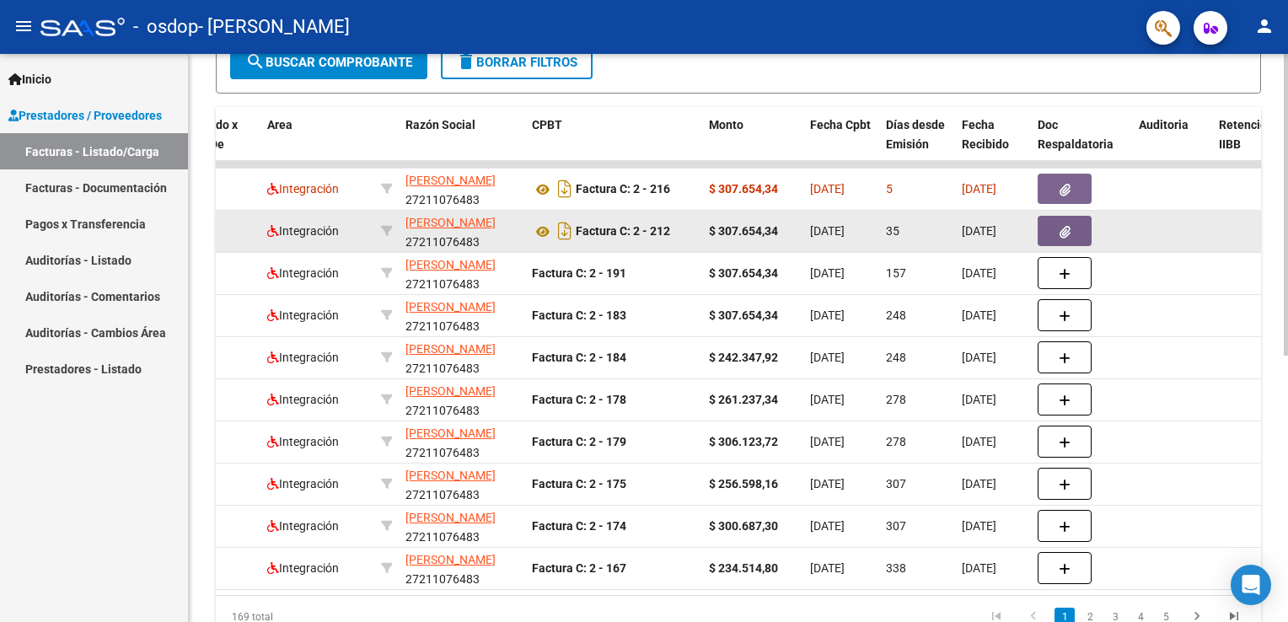
scroll to position [337, 0]
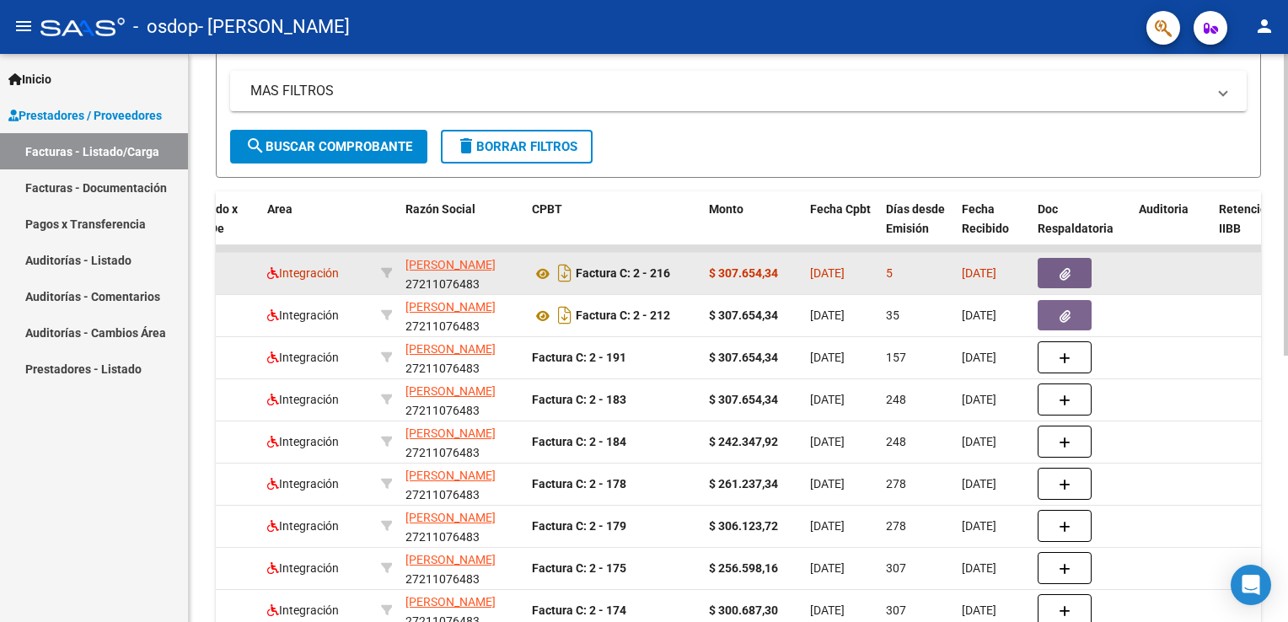
click at [1068, 279] on button "button" at bounding box center [1064, 273] width 54 height 30
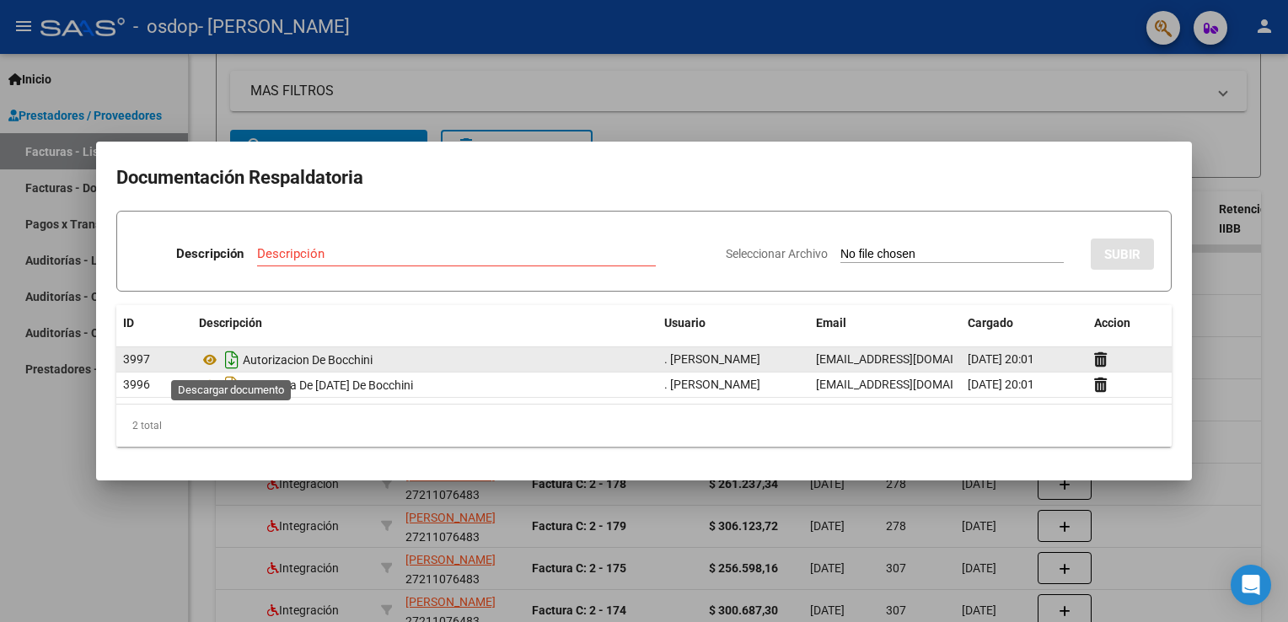
click at [235, 361] on icon "Descargar documento" at bounding box center [232, 359] width 22 height 27
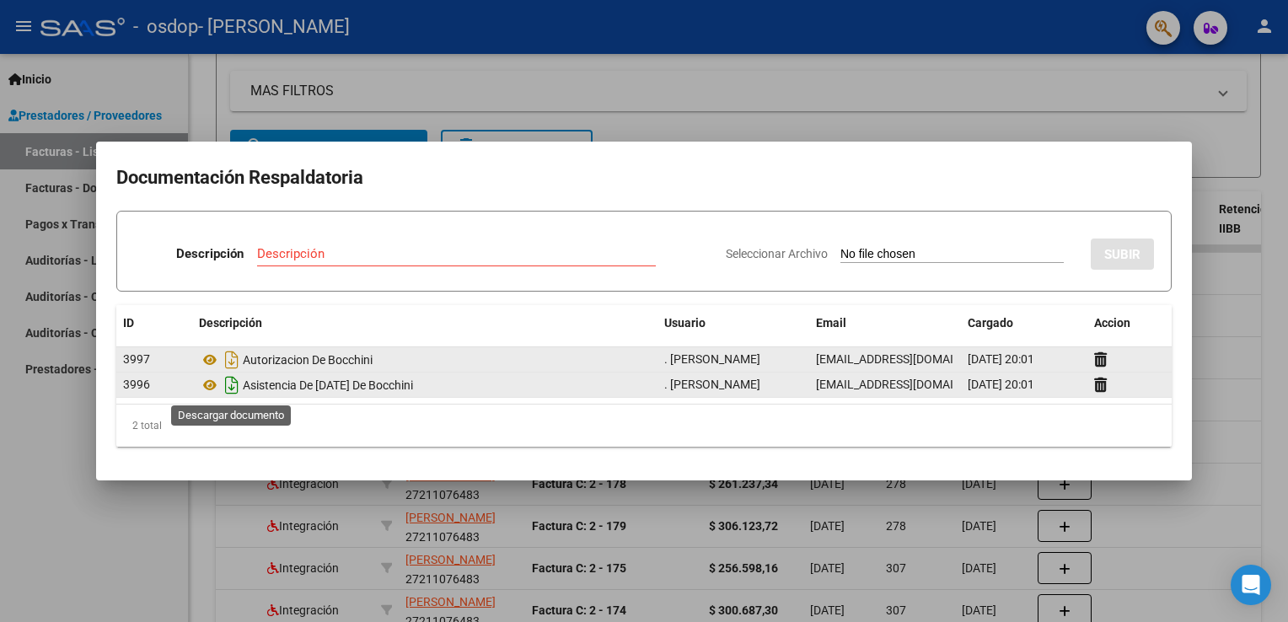
click at [233, 390] on icon "Descargar documento" at bounding box center [232, 385] width 22 height 27
click at [654, 82] on div at bounding box center [644, 311] width 1288 height 622
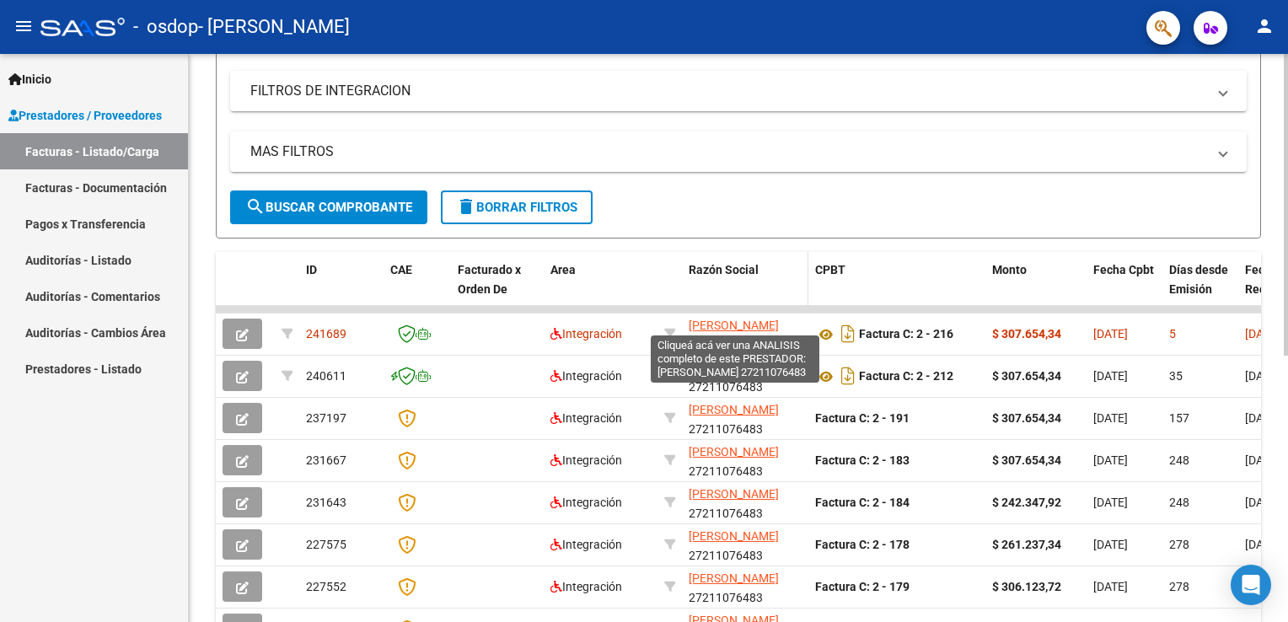
scroll to position [249, 0]
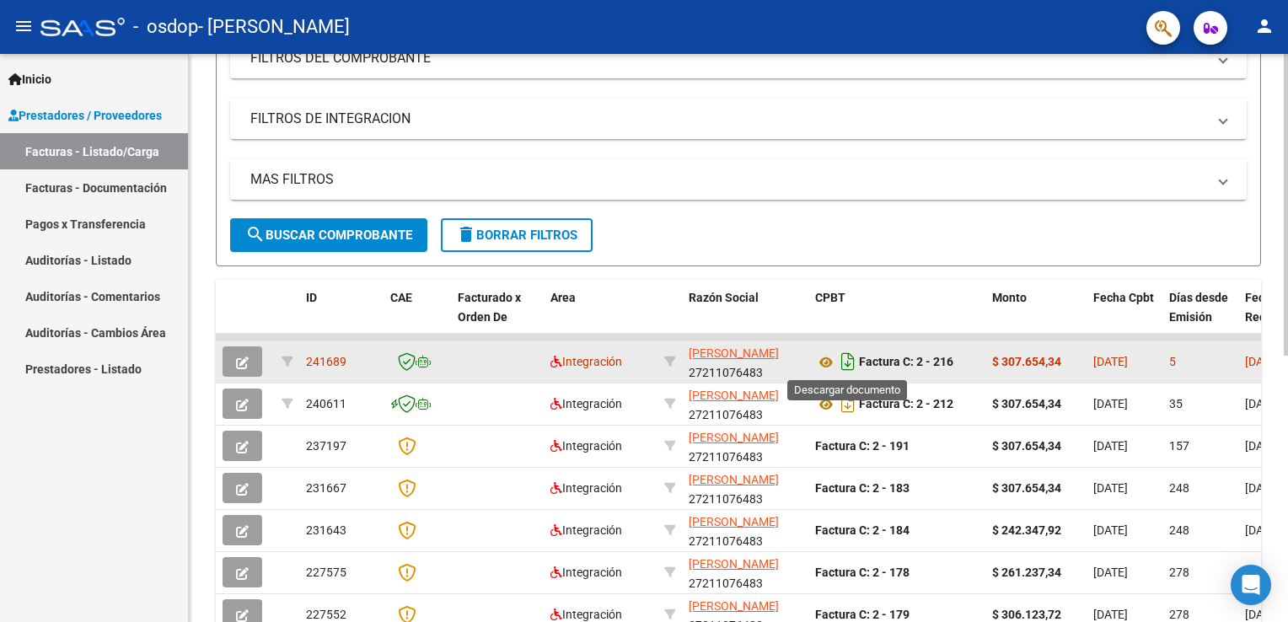
click at [843, 356] on icon "Descargar documento" at bounding box center [848, 361] width 22 height 27
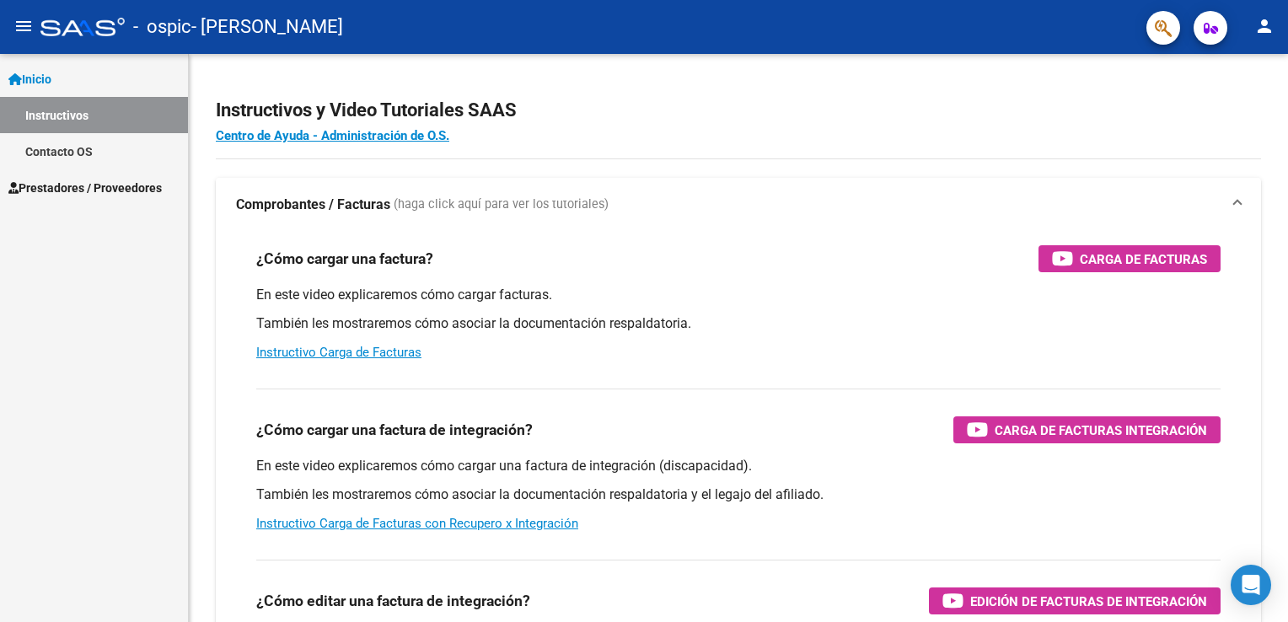
click at [599, 448] on div "¿Cómo cargar una factura de integración? Carga de Facturas Integración En este …" at bounding box center [738, 460] width 1004 height 171
click at [81, 190] on span "Prestadores / Proveedores" at bounding box center [84, 188] width 153 height 19
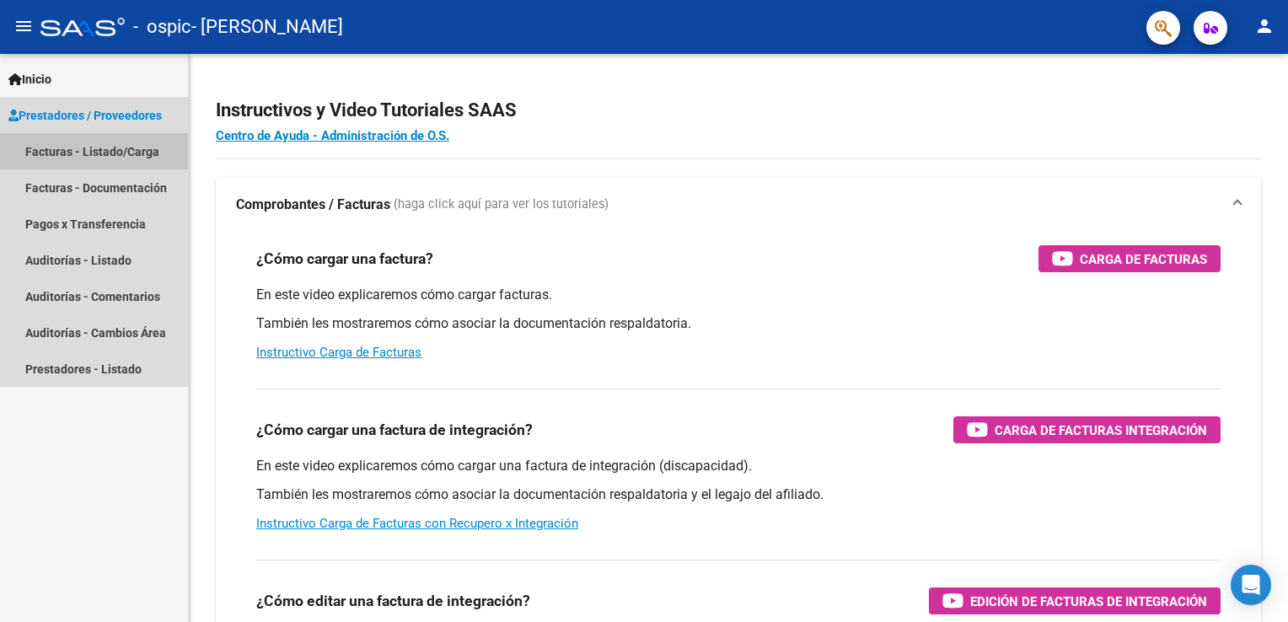
click at [90, 146] on link "Facturas - Listado/Carga" at bounding box center [94, 151] width 188 height 36
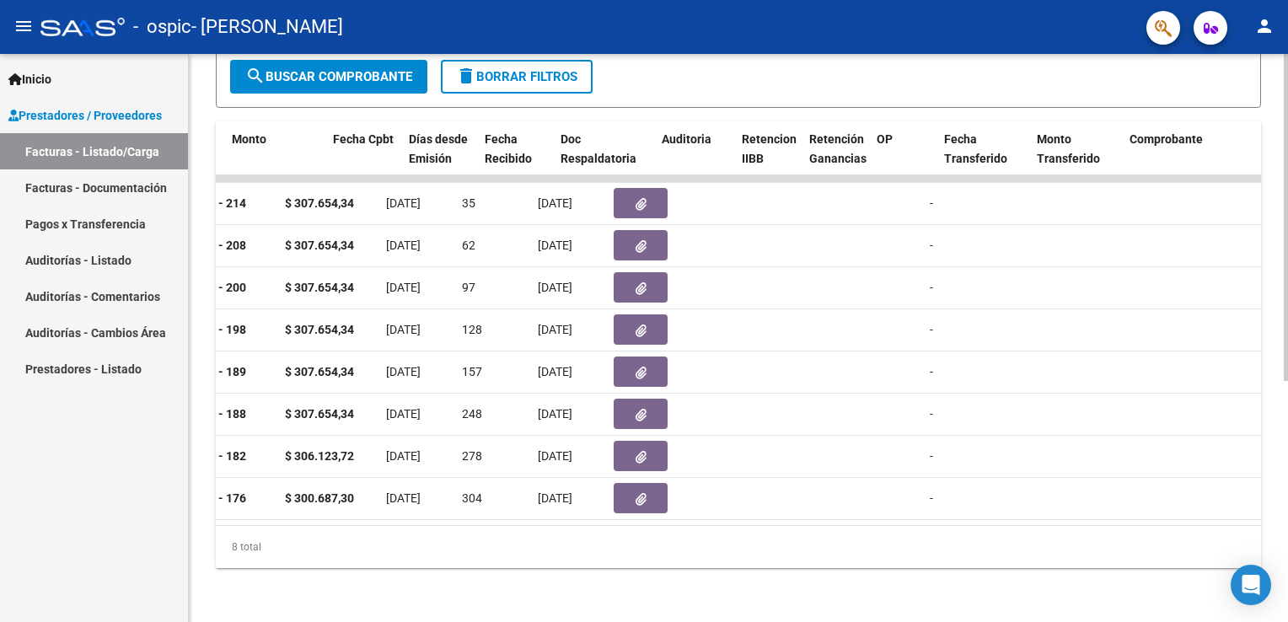
scroll to position [0, 759]
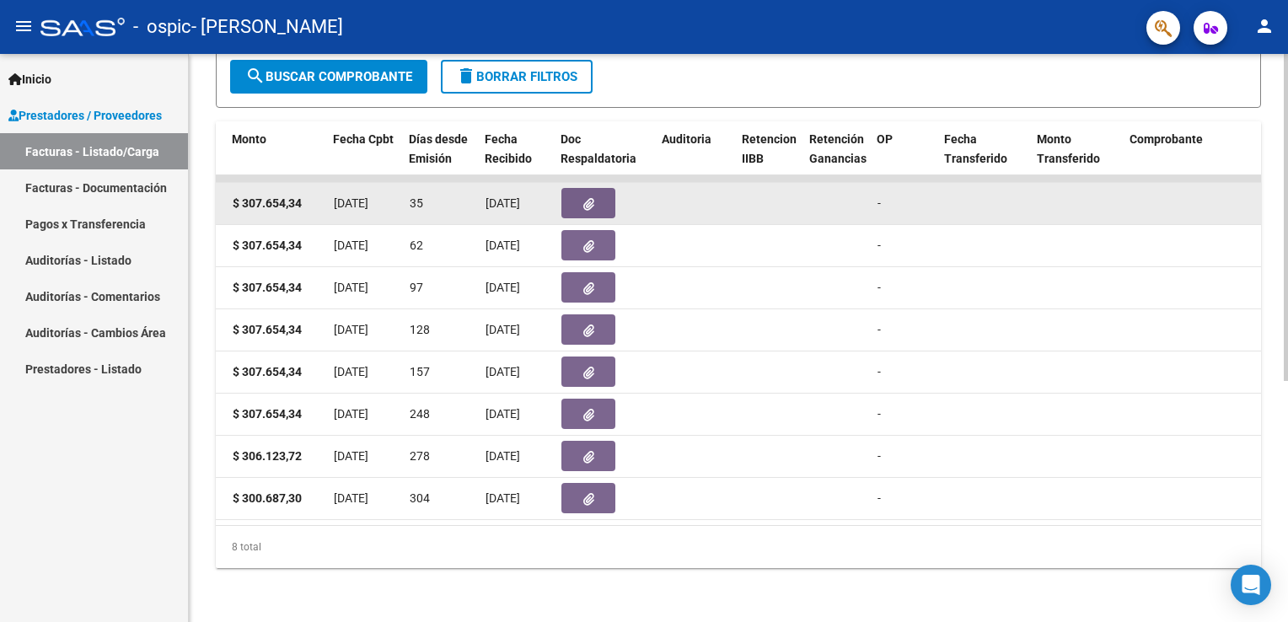
click at [590, 198] on icon "button" at bounding box center [588, 204] width 11 height 13
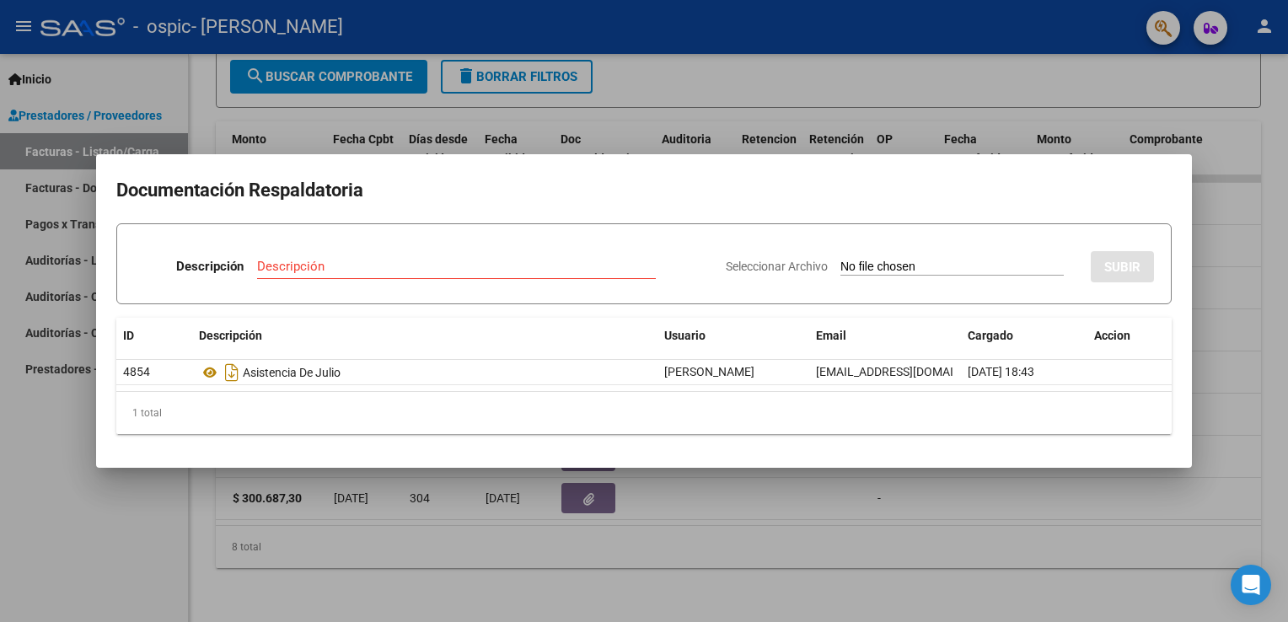
click at [890, 558] on div at bounding box center [644, 311] width 1288 height 622
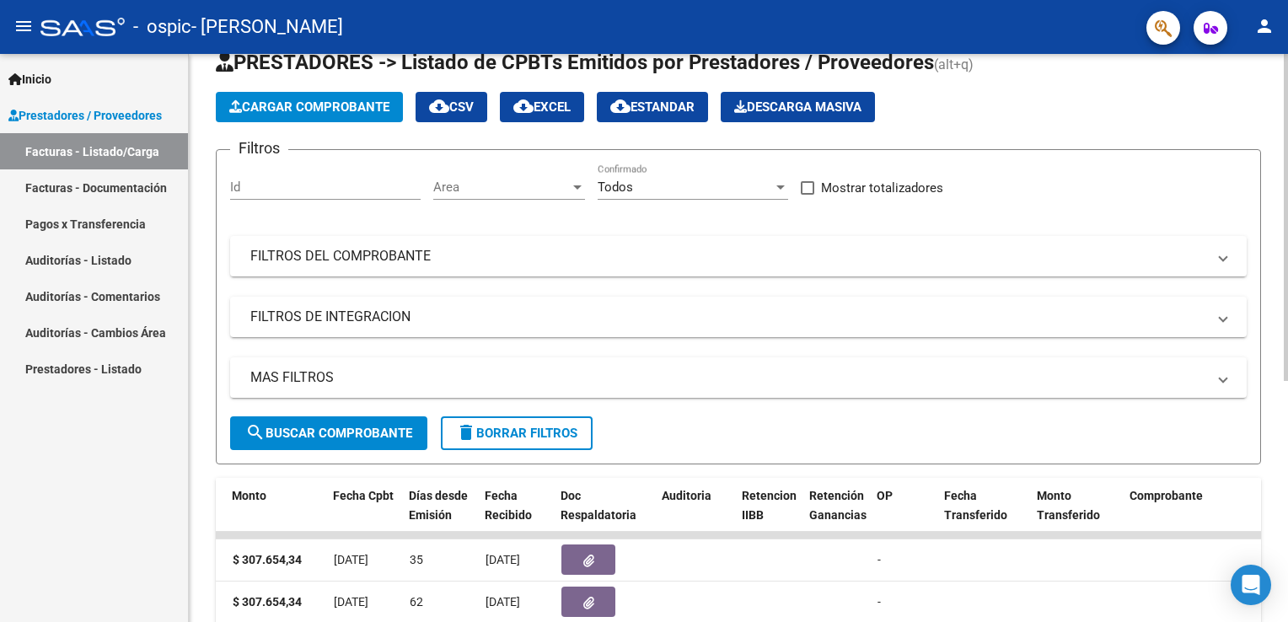
scroll to position [0, 0]
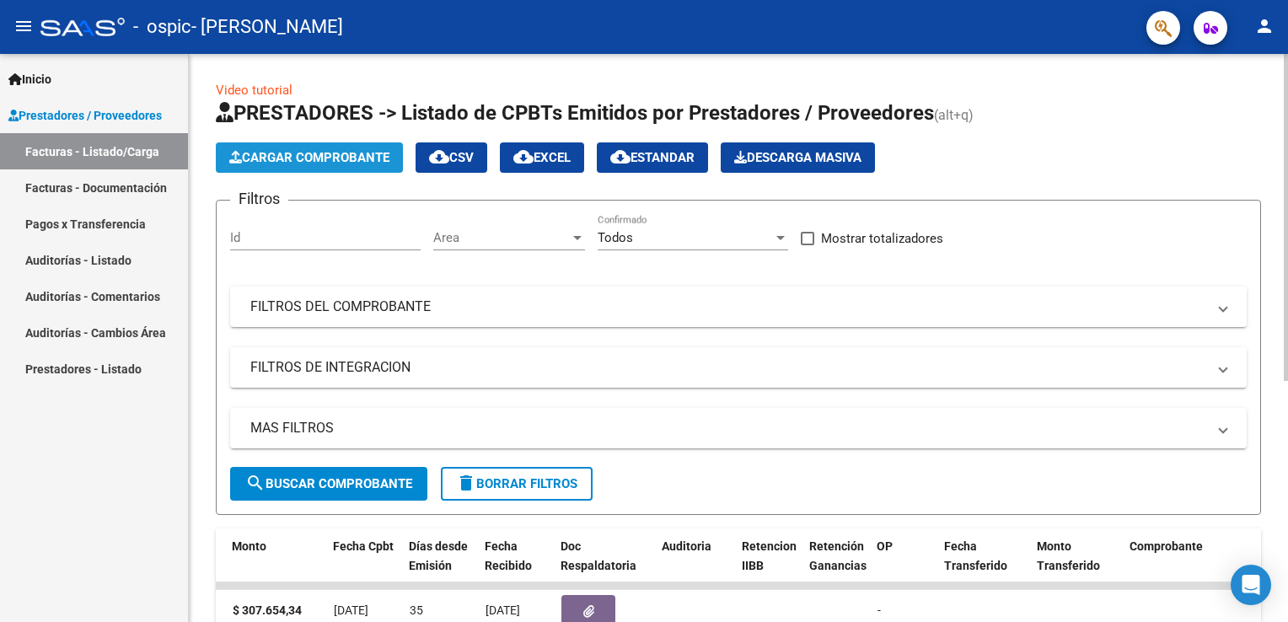
click at [297, 160] on span "Cargar Comprobante" at bounding box center [309, 157] width 160 height 15
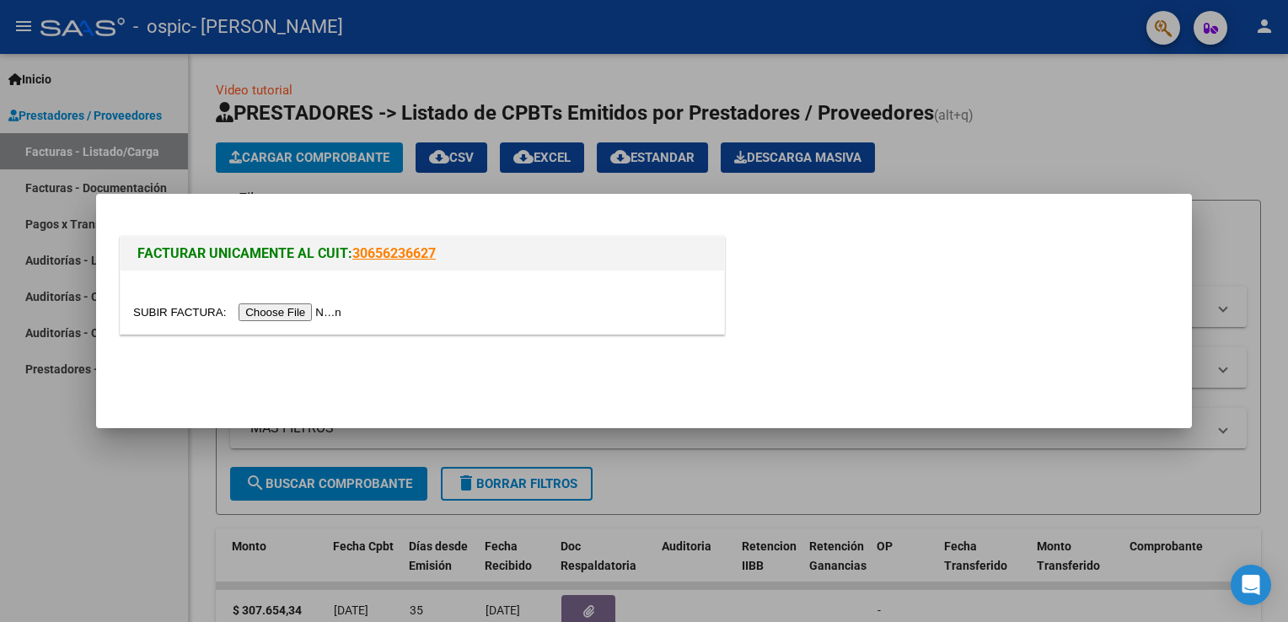
click at [280, 312] on input "file" at bounding box center [239, 312] width 213 height 18
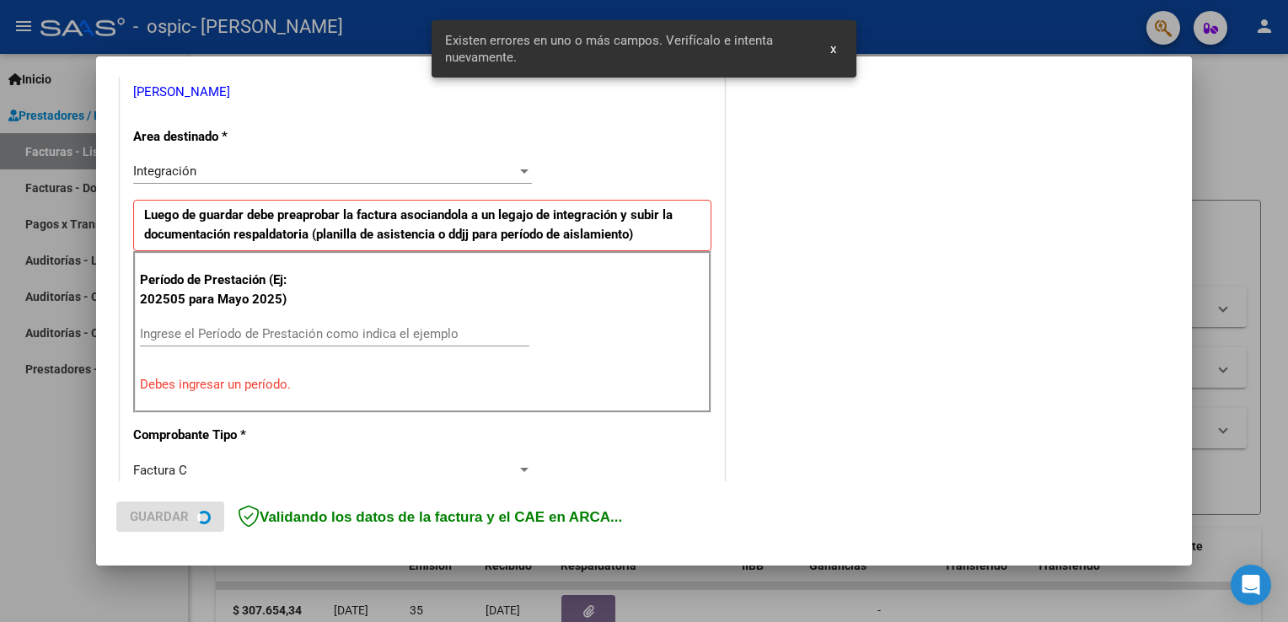
scroll to position [351, 0]
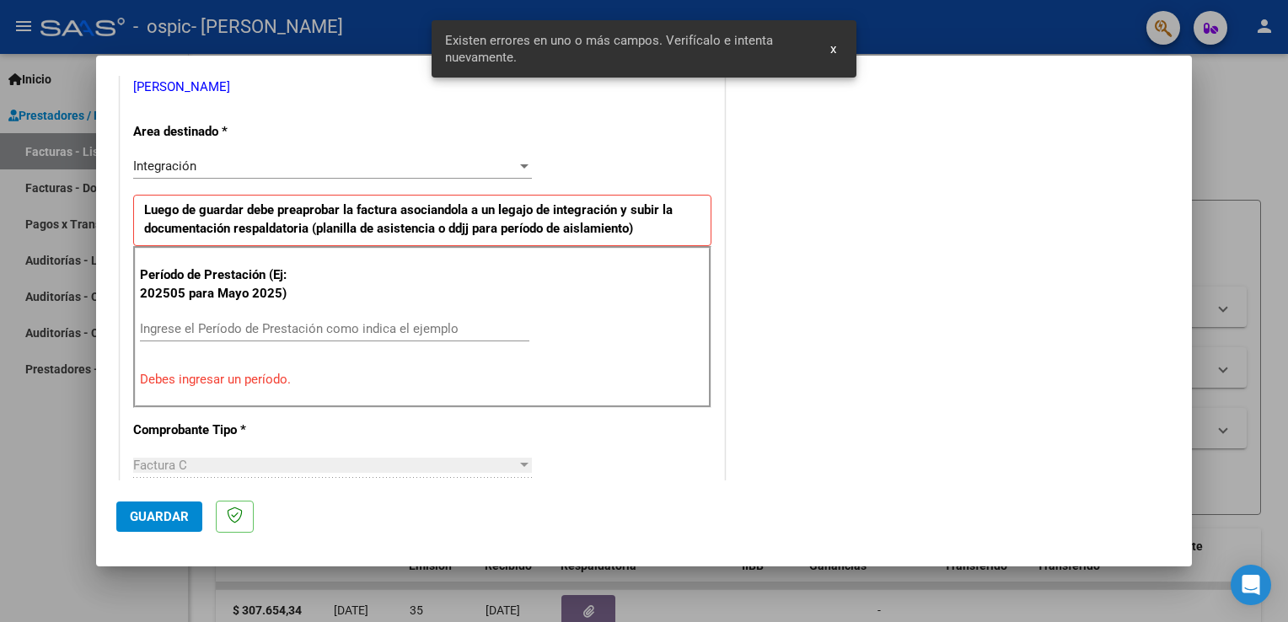
click at [178, 332] on input "Ingrese el Período de Prestación como indica el ejemplo" at bounding box center [334, 328] width 389 height 15
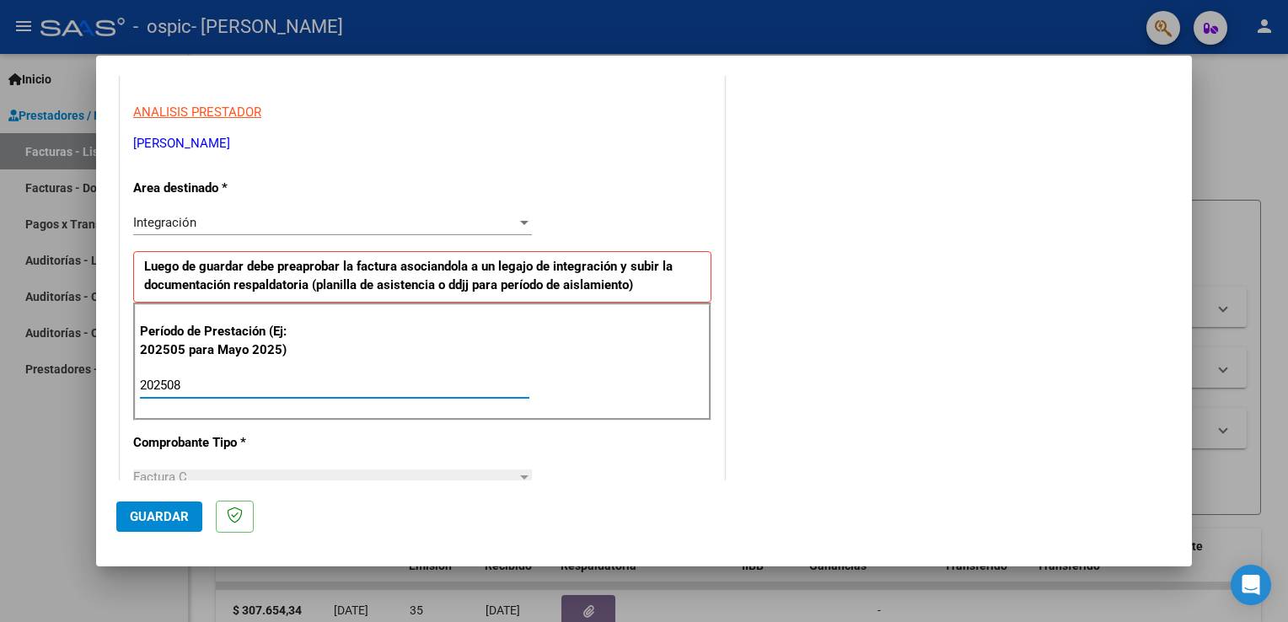
scroll to position [267, 0]
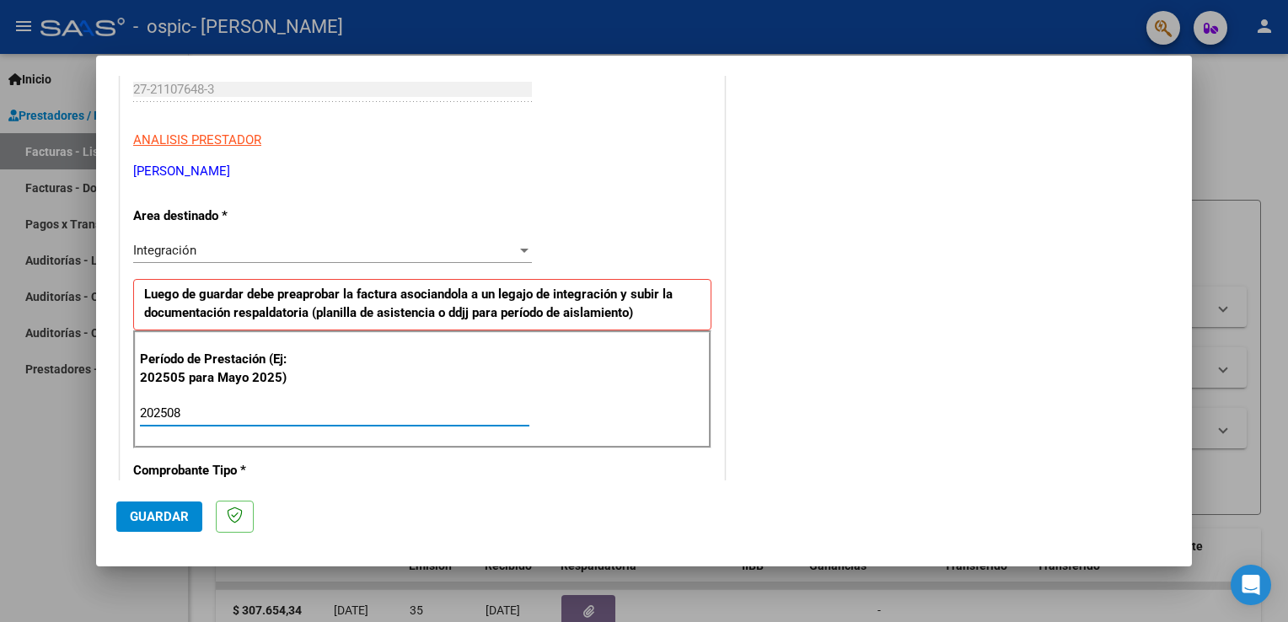
type input "202508"
click at [517, 252] on div at bounding box center [524, 250] width 15 height 13
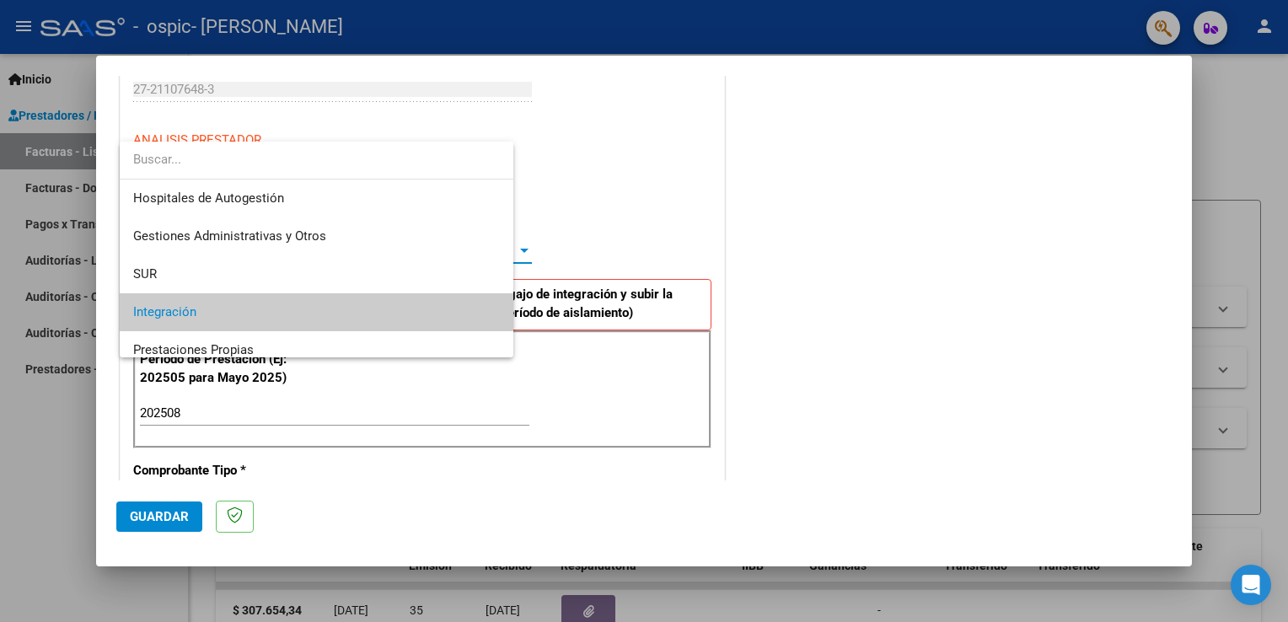
scroll to position [62, 0]
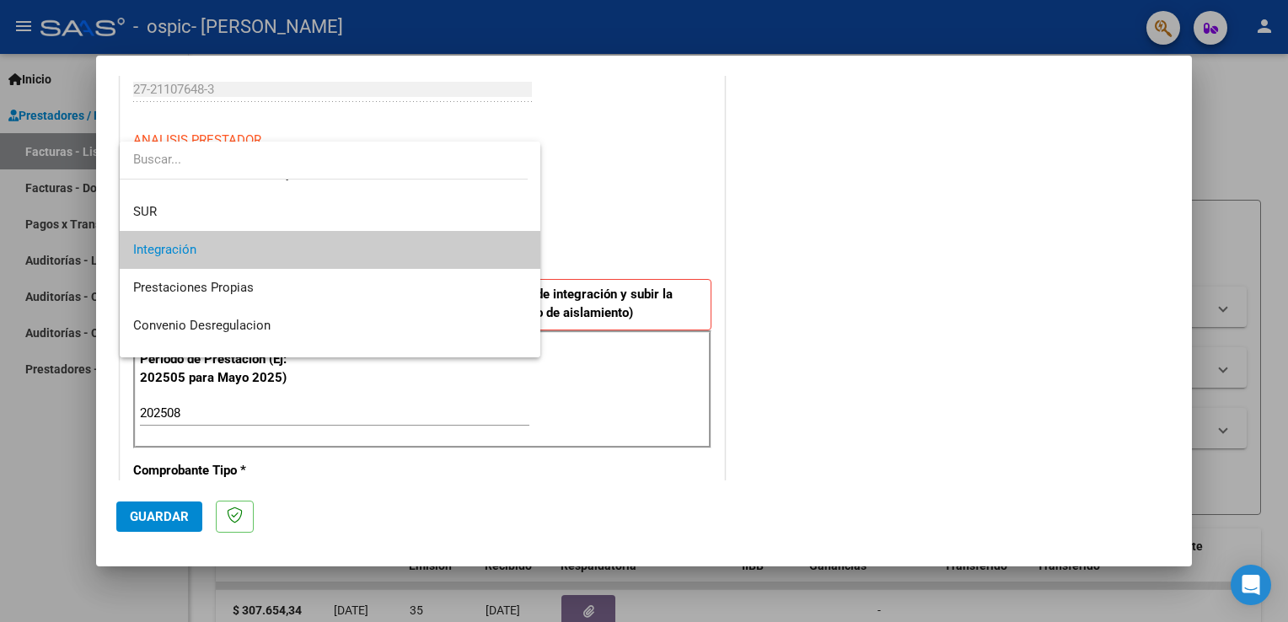
click at [367, 258] on span "Integración" at bounding box center [330, 250] width 394 height 38
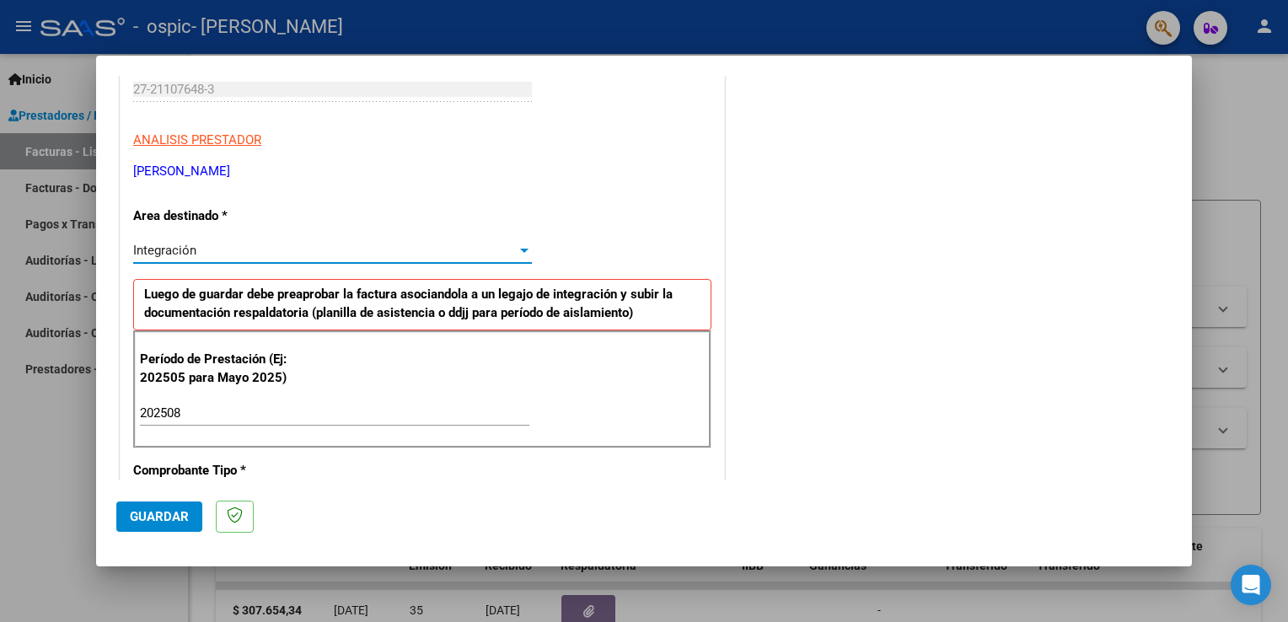
scroll to position [0, 0]
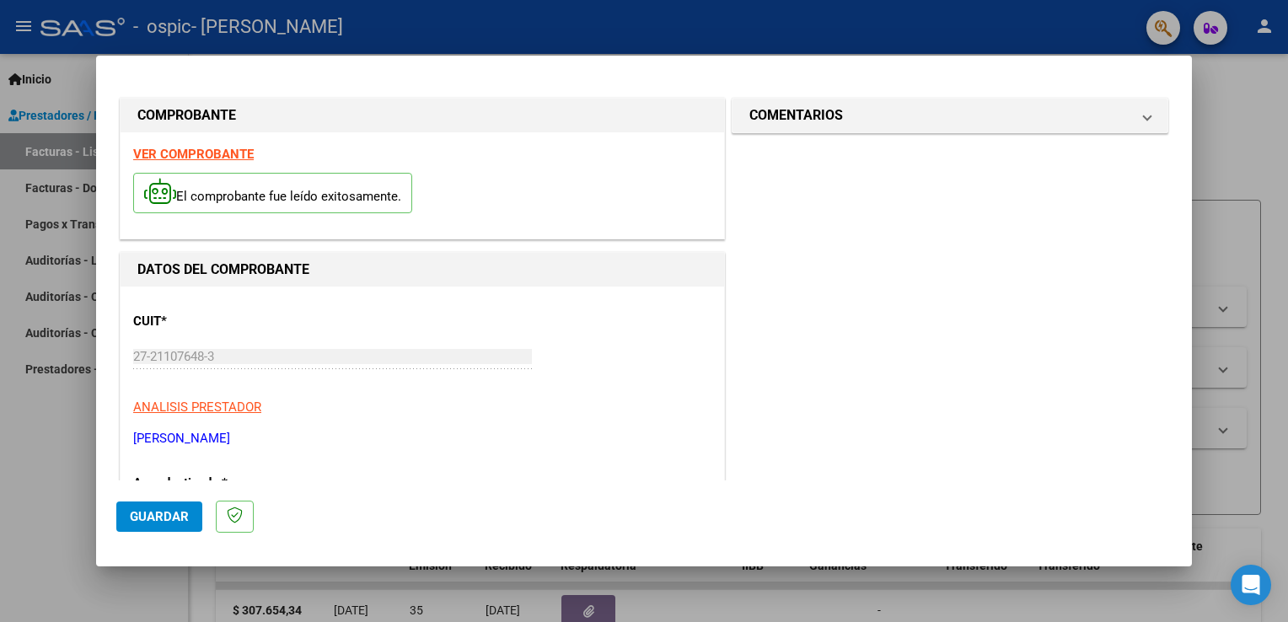
click at [218, 155] on strong "VER COMPROBANTE" at bounding box center [193, 154] width 120 height 15
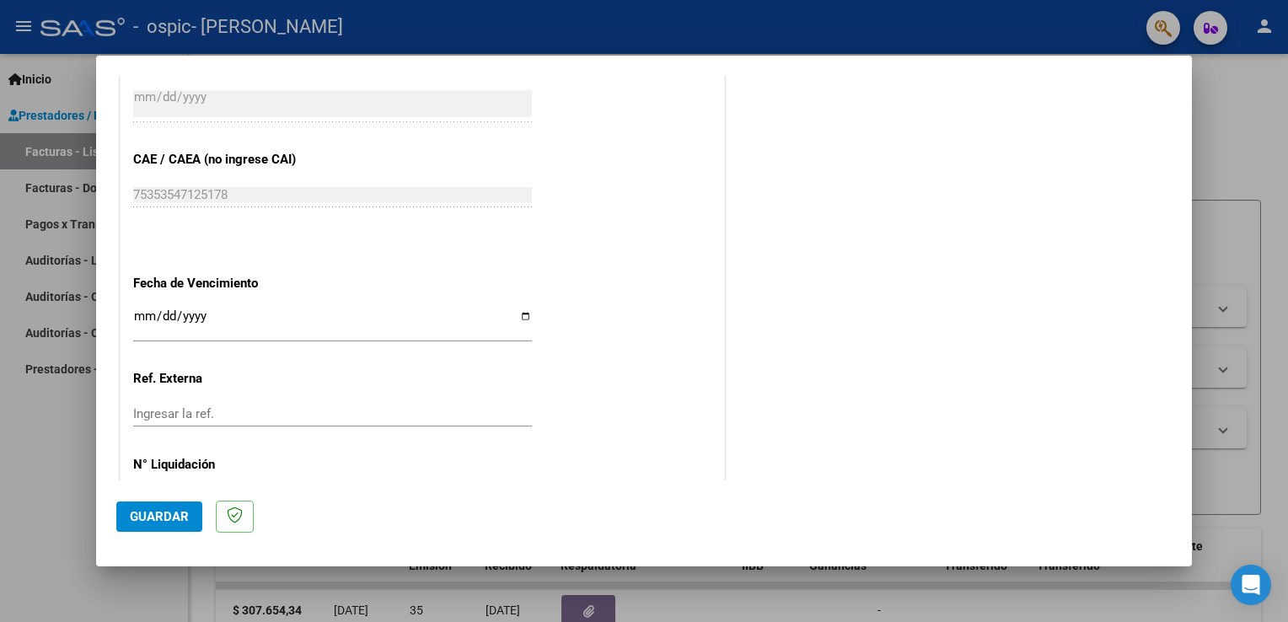
scroll to position [1076, 0]
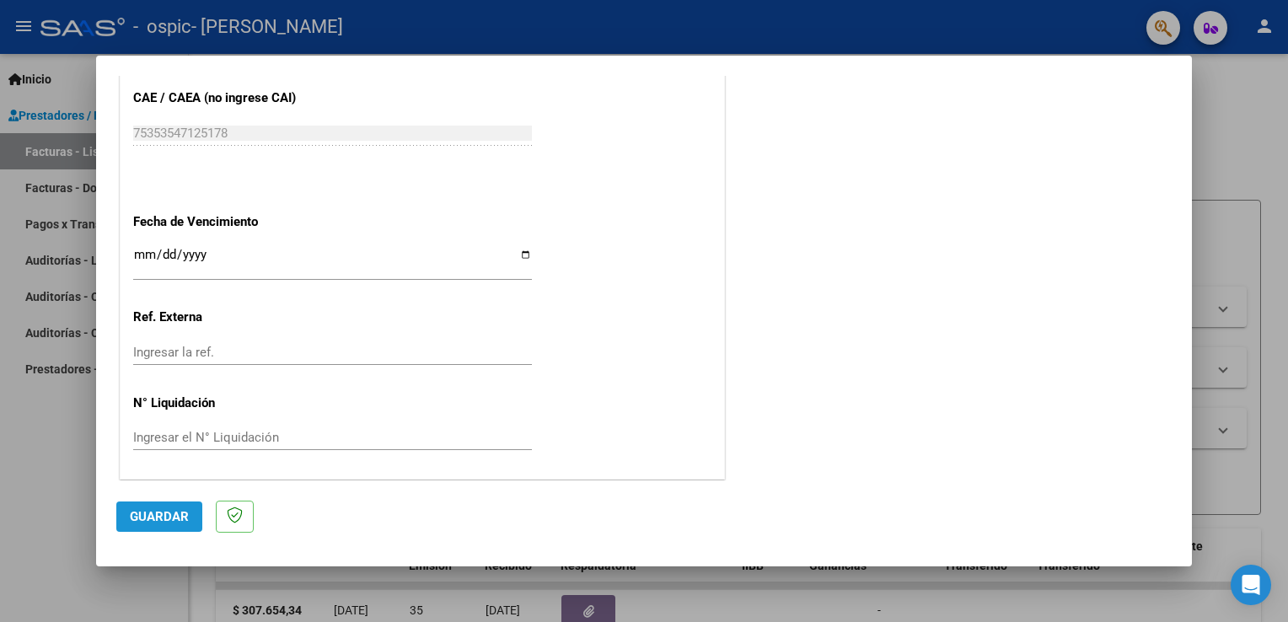
click at [162, 510] on span "Guardar" at bounding box center [159, 516] width 59 height 15
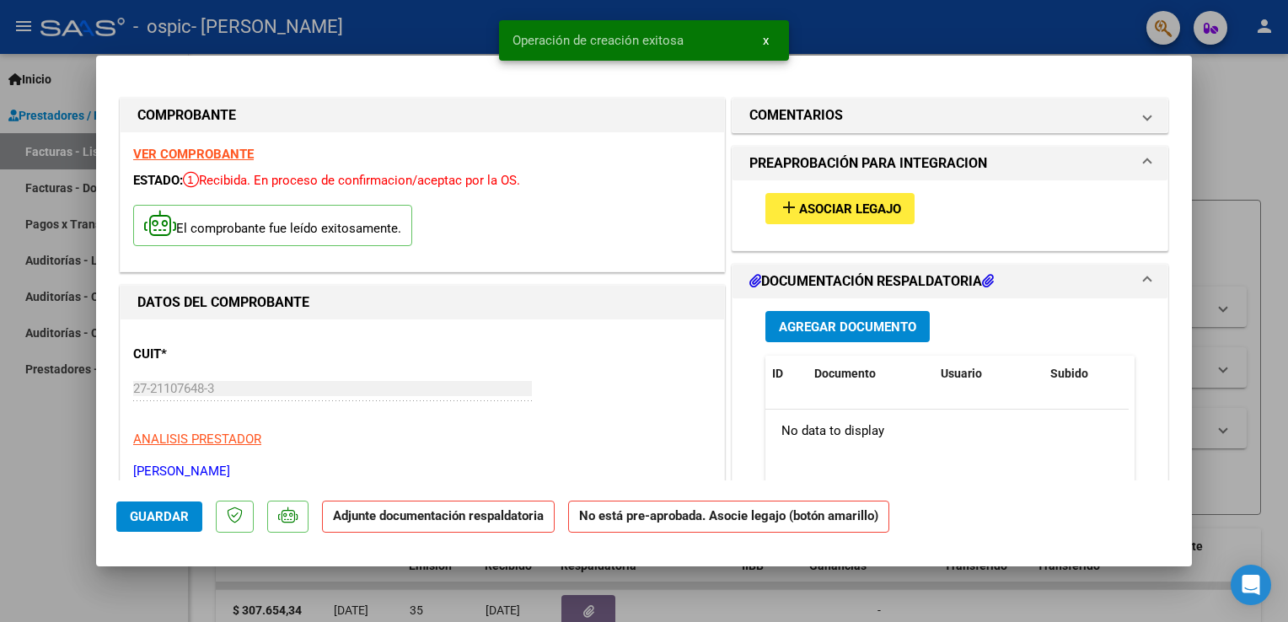
click at [811, 211] on span "Asociar Legajo" at bounding box center [850, 208] width 102 height 15
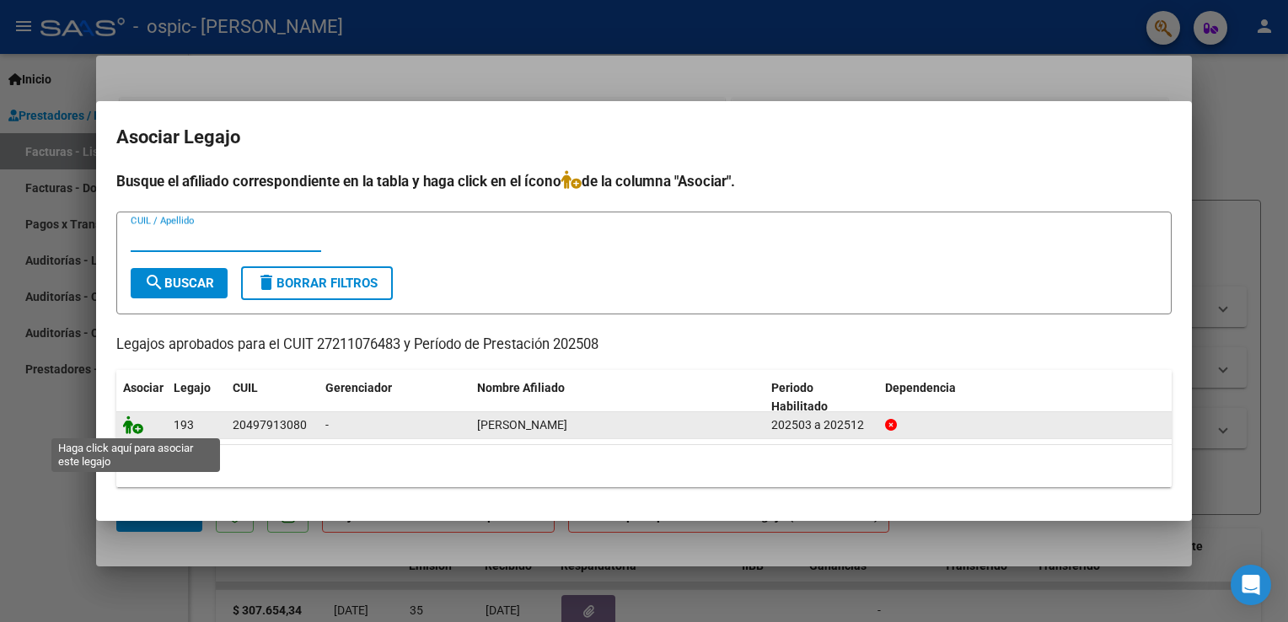
click at [135, 426] on icon at bounding box center [133, 424] width 20 height 19
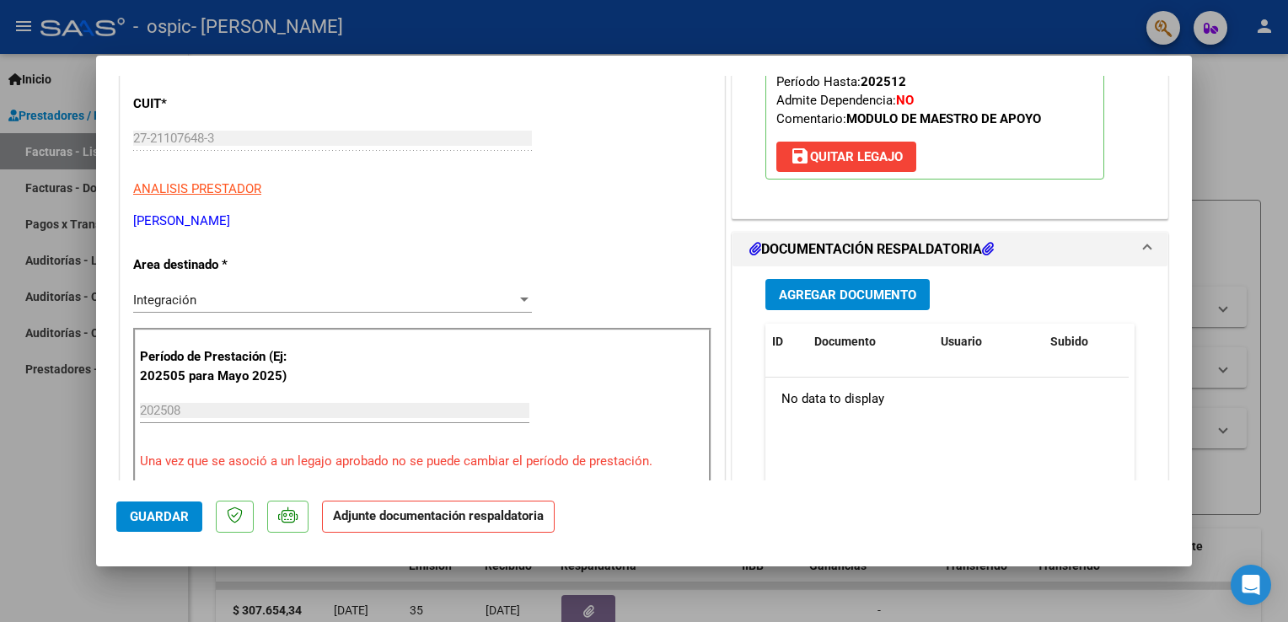
scroll to position [253, 0]
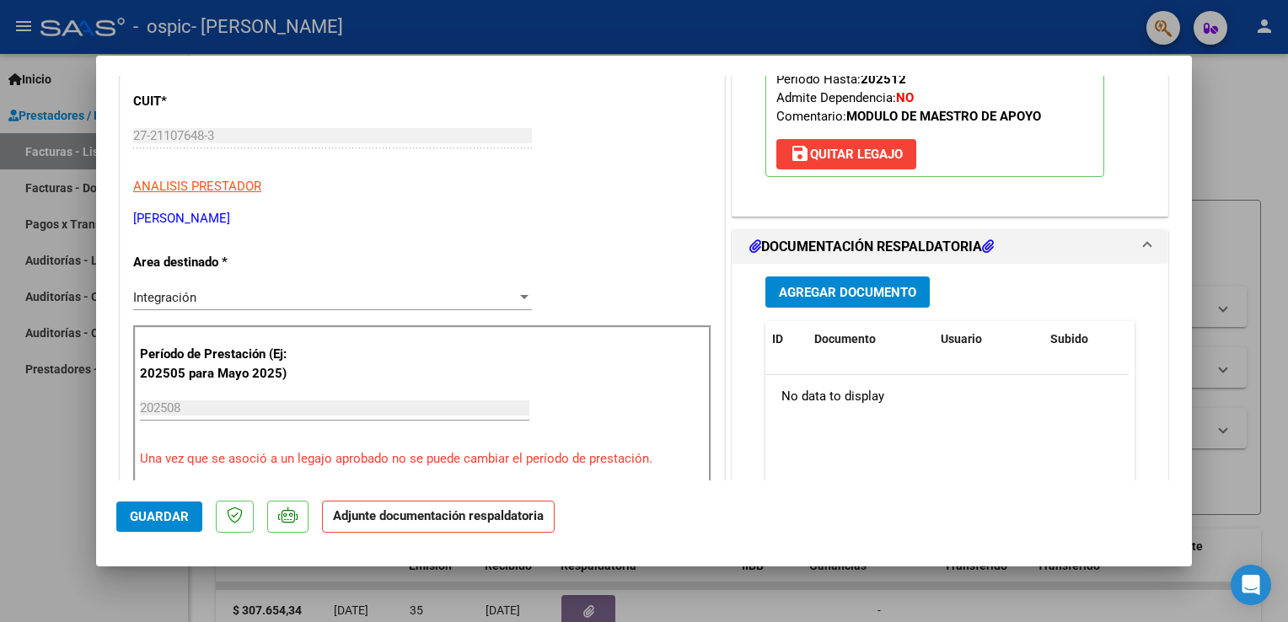
click at [856, 289] on span "Agregar Documento" at bounding box center [847, 292] width 137 height 15
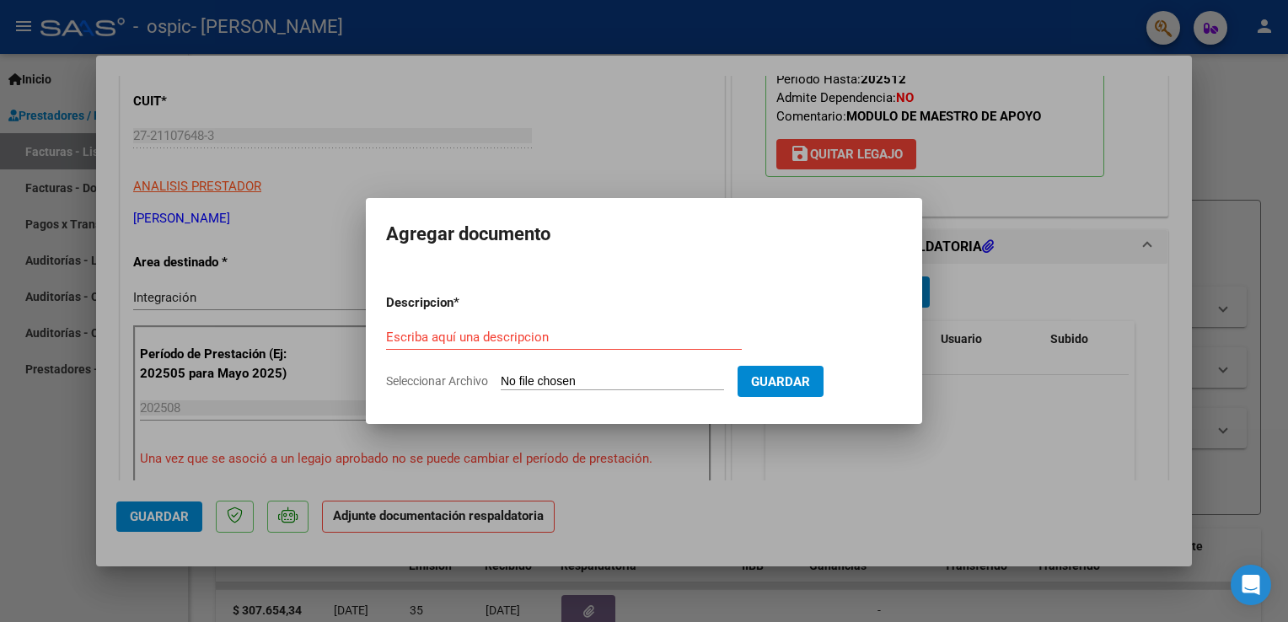
click at [570, 380] on input "Seleccionar Archivo" at bounding box center [612, 382] width 223 height 16
type input "C:\fakepath\asistencia dr Agosto de Funes Juan Cruz.pdf"
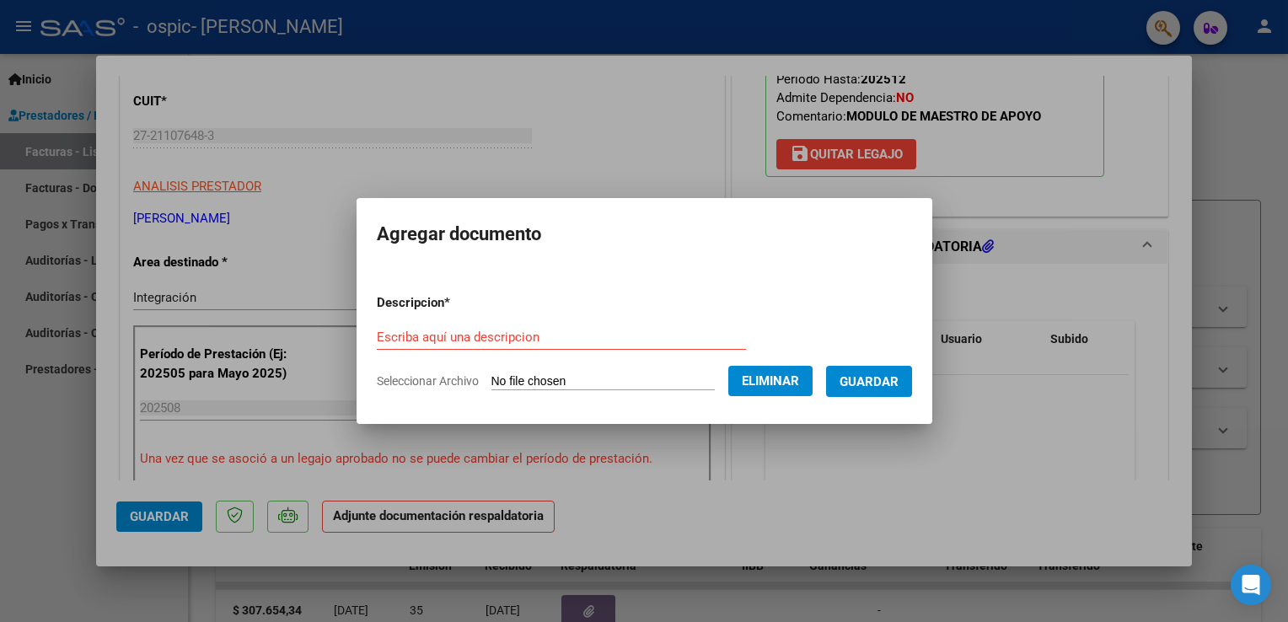
click at [449, 342] on input "Escriba aquí una descripcion" at bounding box center [561, 336] width 369 height 15
type input "asistencia de Agosto de Juan Cruz Funes"
click at [870, 380] on span "Guardar" at bounding box center [868, 381] width 59 height 15
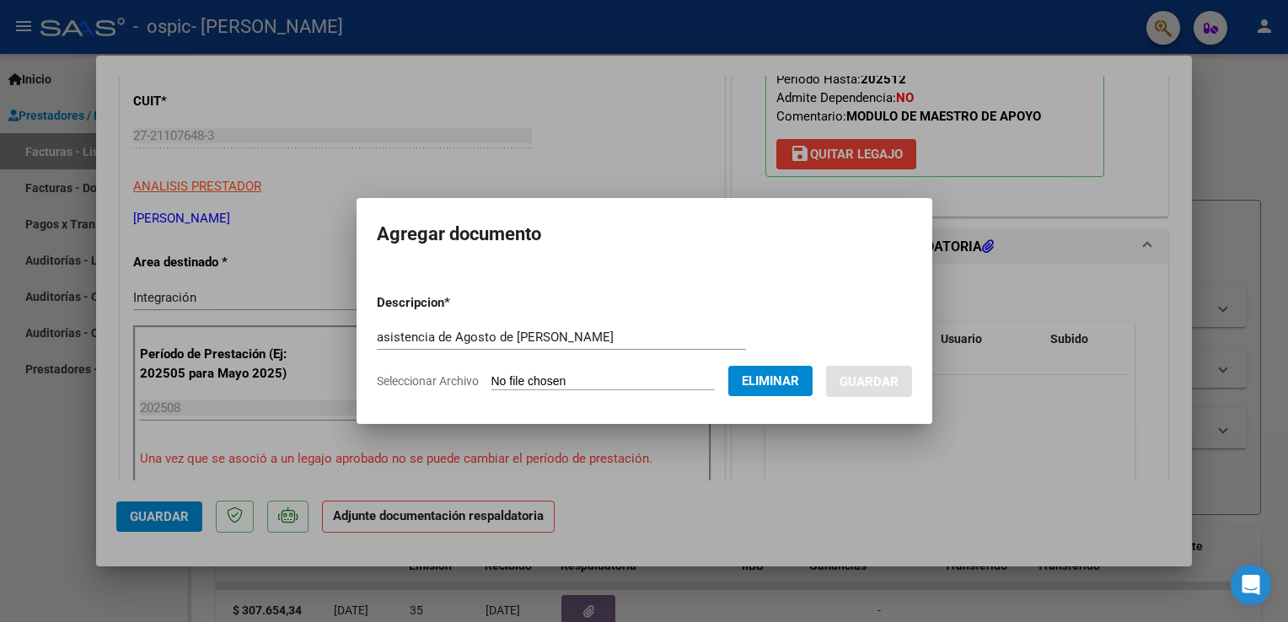
click at [863, 276] on mat-dialog-content "Descripcion * asistencia de Agosto de Juan Cruz Funes Escriba aquí una descripc…" at bounding box center [644, 335] width 576 height 137
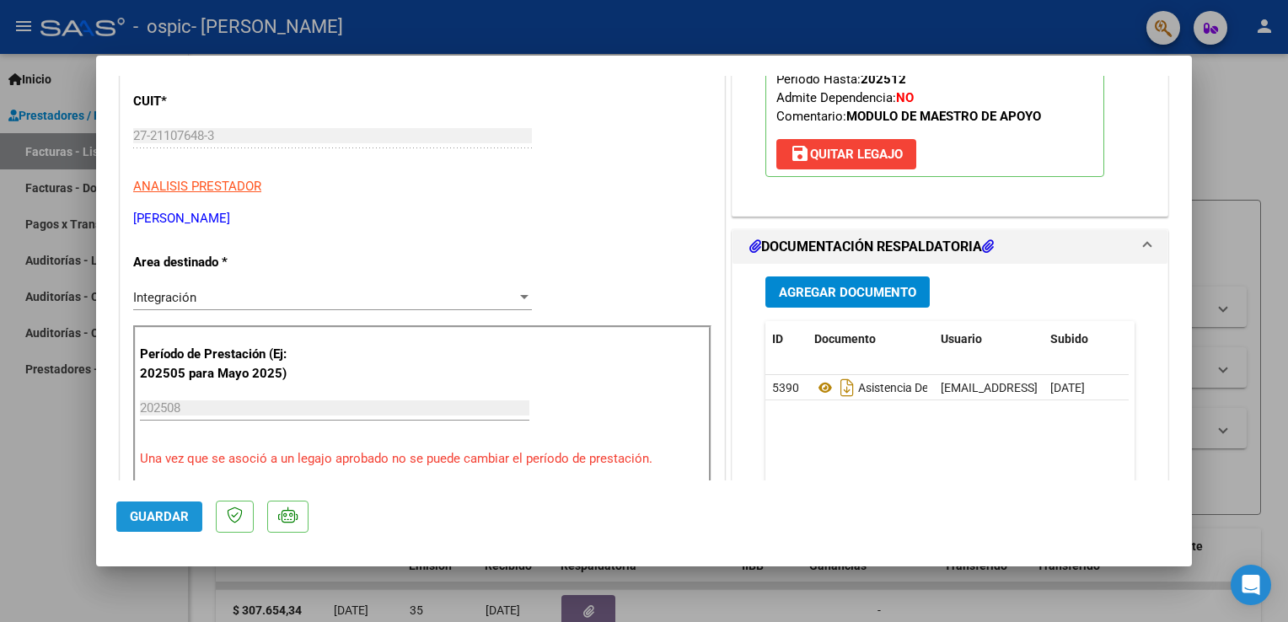
click at [160, 520] on span "Guardar" at bounding box center [159, 516] width 59 height 15
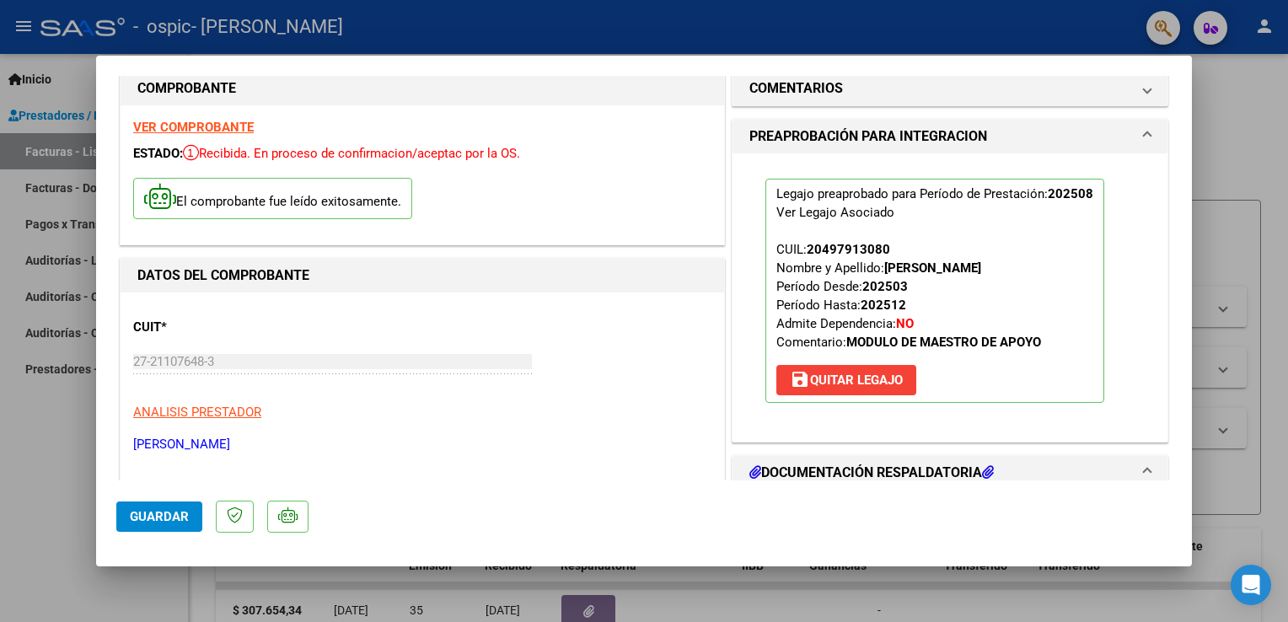
scroll to position [0, 0]
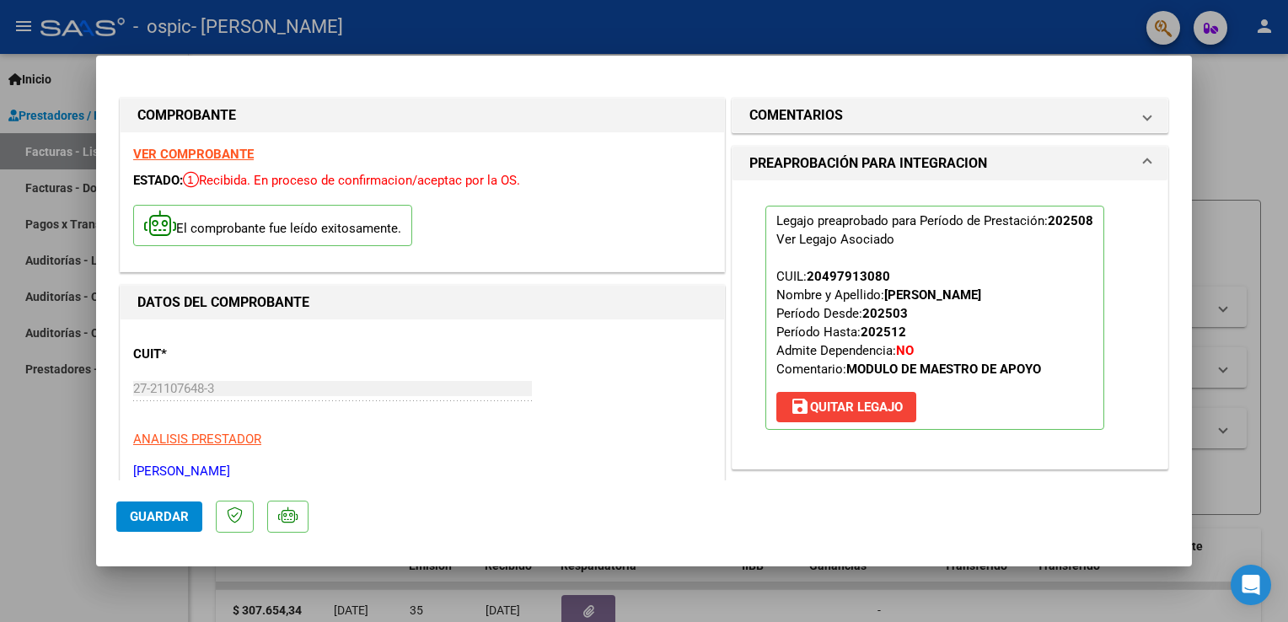
click at [1251, 138] on div at bounding box center [644, 311] width 1288 height 622
